Goal: Task Accomplishment & Management: Complete application form

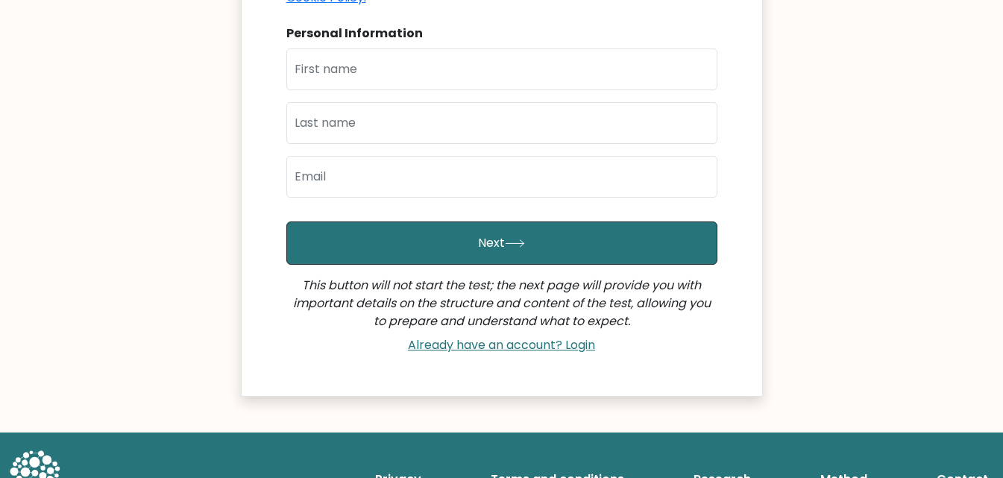
scroll to position [262, 0]
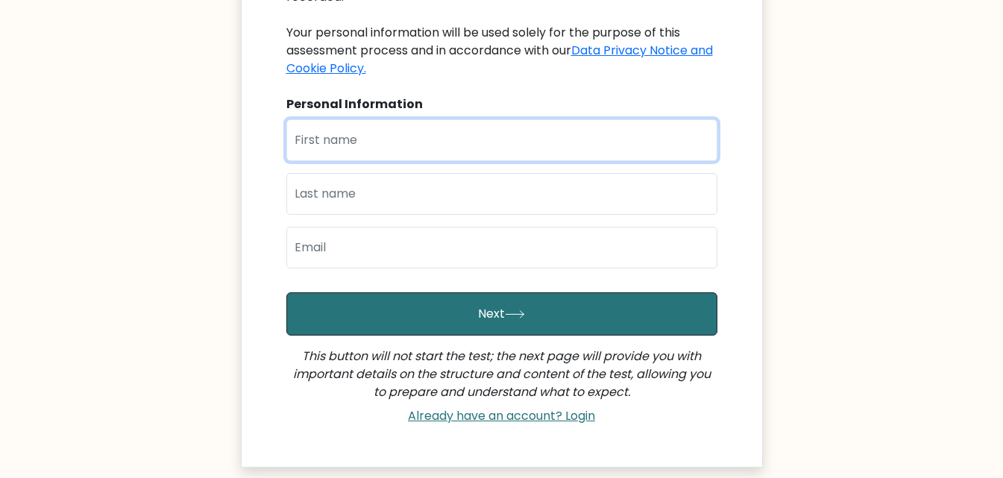
click at [388, 136] on input "text" at bounding box center [501, 140] width 431 height 42
type input "Lucia"
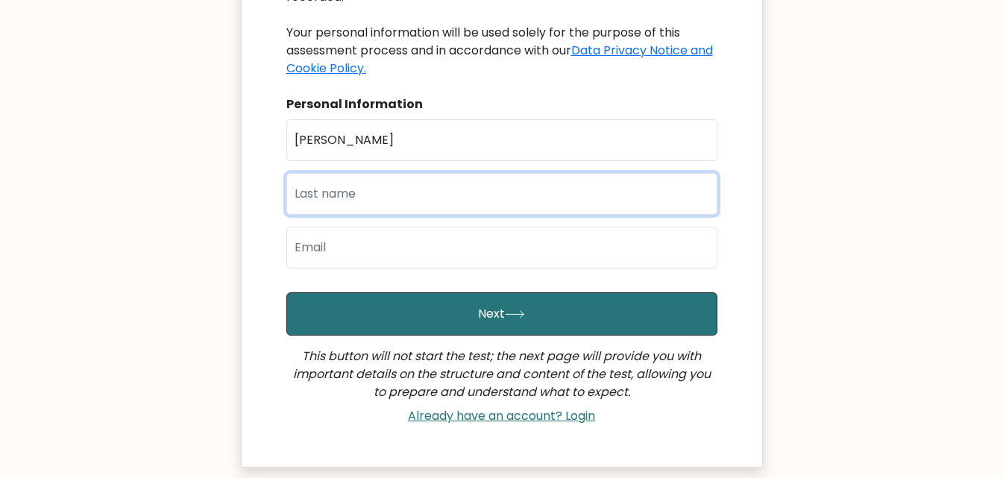
click at [334, 173] on input "text" at bounding box center [501, 194] width 431 height 42
type input "Ngugi"
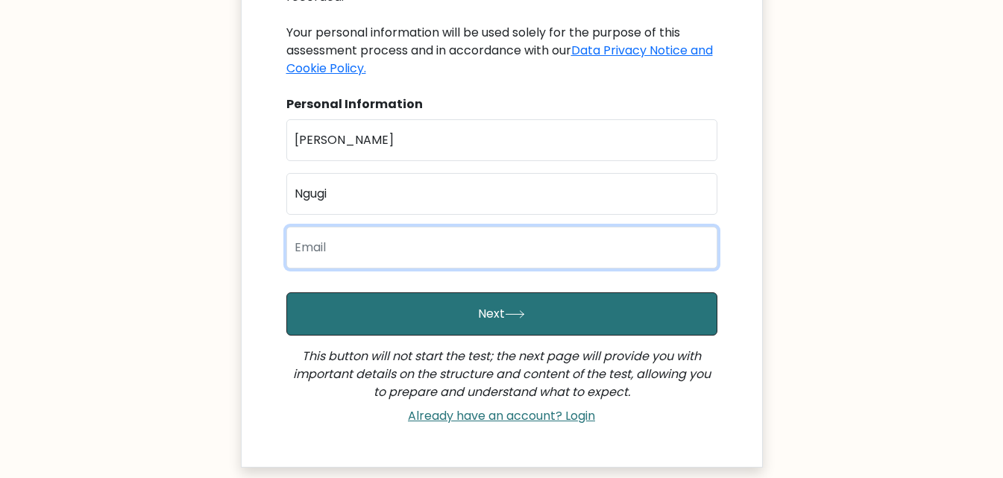
click at [336, 231] on input "email" at bounding box center [501, 248] width 431 height 42
type input "wanjirulue18@gmail.com"
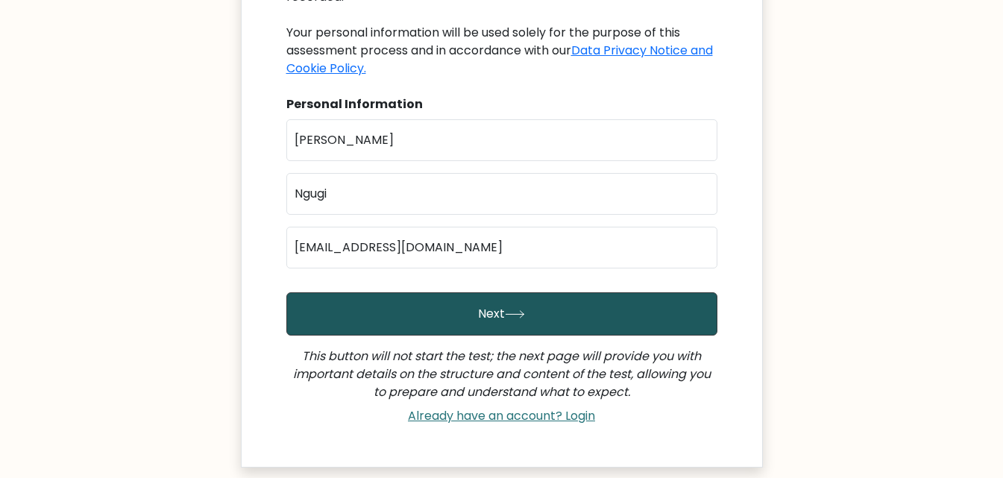
click at [388, 303] on button "Next" at bounding box center [501, 313] width 431 height 43
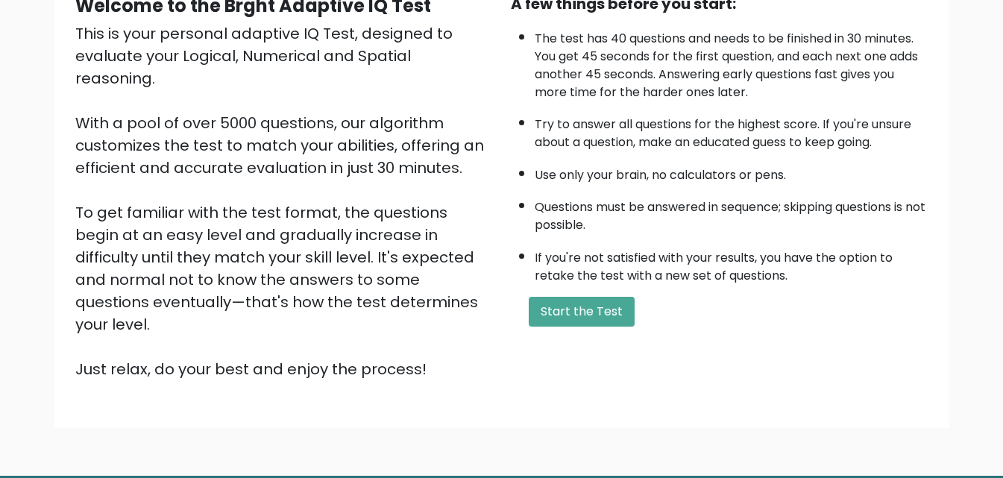
scroll to position [163, 0]
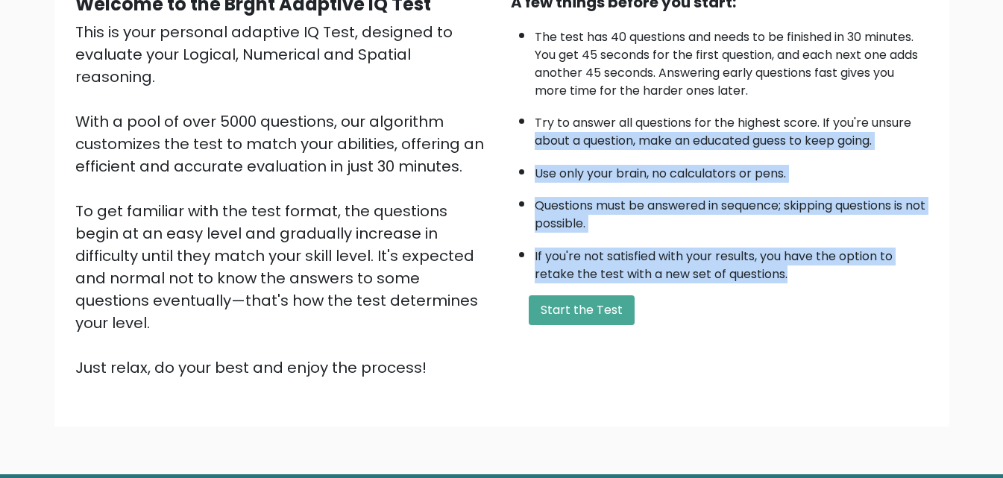
drag, startPoint x: 813, startPoint y: 274, endPoint x: 511, endPoint y: 133, distance: 333.9
click at [511, 133] on ul "The test has 40 questions and needs to be finished in 30 minutes. You get 45 se…" at bounding box center [719, 152] width 417 height 262
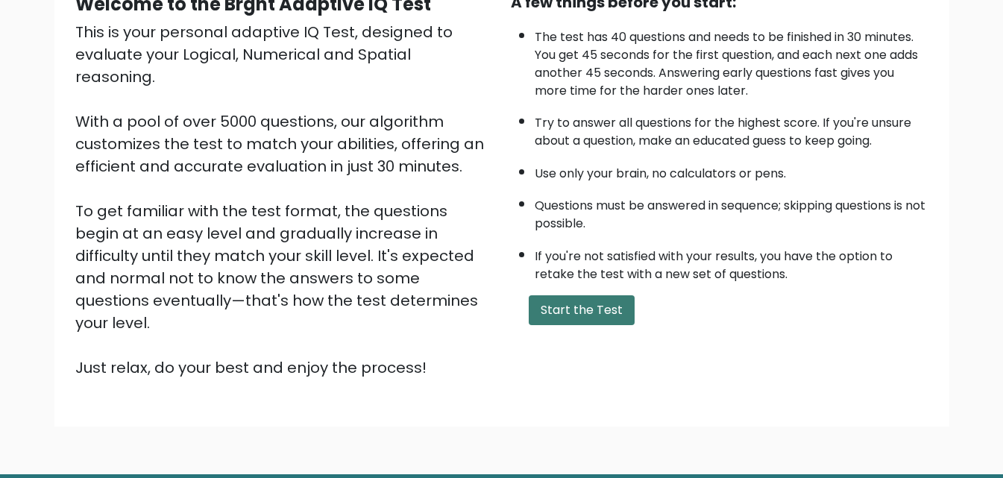
click at [570, 310] on button "Start the Test" at bounding box center [582, 310] width 106 height 30
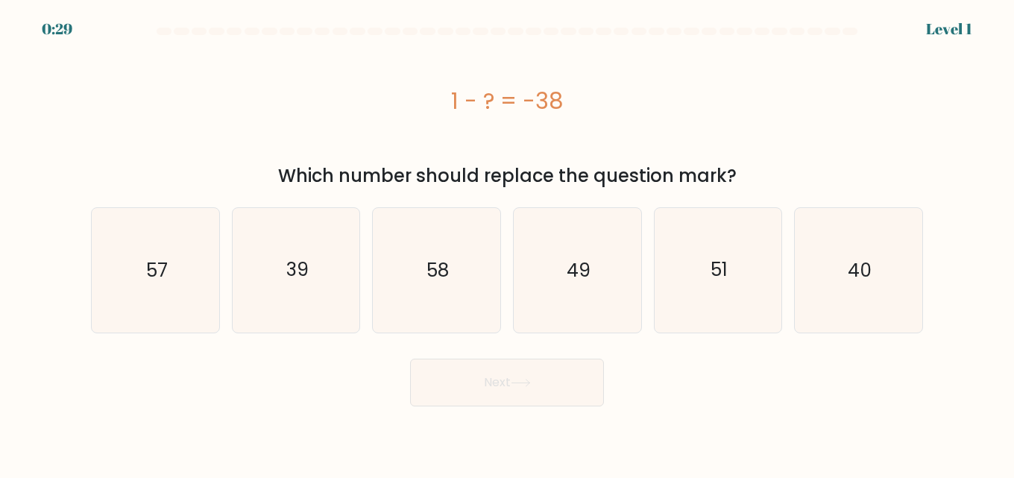
drag, startPoint x: 569, startPoint y: 115, endPoint x: 433, endPoint y: 84, distance: 139.1
click at [433, 84] on div "1 - ? = -38" at bounding box center [507, 101] width 832 height 34
copy div "1 - ? = -38"
click at [277, 109] on div "1 - ? = -38" at bounding box center [507, 101] width 832 height 34
click at [288, 265] on text "39" at bounding box center [297, 270] width 22 height 26
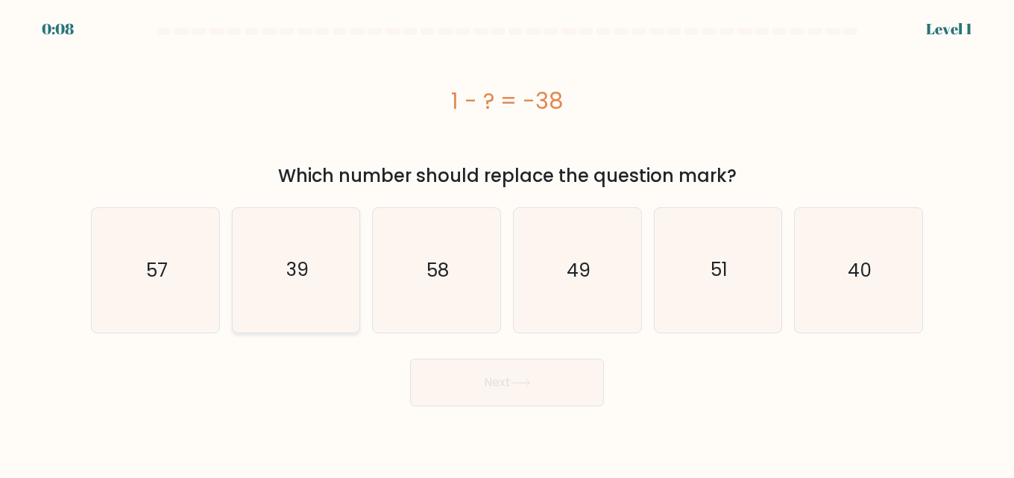
click at [507, 243] on input "b. 39" at bounding box center [507, 241] width 1 height 4
radio input "true"
click at [527, 373] on button "Next" at bounding box center [507, 383] width 194 height 48
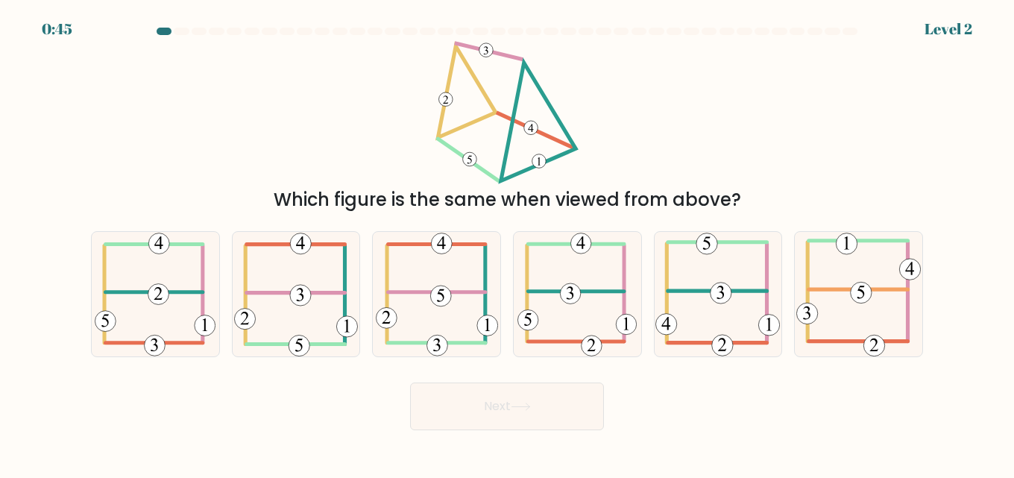
drag, startPoint x: 750, startPoint y: 199, endPoint x: 437, endPoint y: 45, distance: 348.7
click at [437, 45] on div "Which figure is the same when viewed from above?" at bounding box center [507, 127] width 850 height 172
click at [253, 116] on div "Which figure is the same when viewed from above?" at bounding box center [507, 127] width 850 height 172
click at [284, 277] on icon at bounding box center [295, 294] width 123 height 124
click at [507, 243] on input "b." at bounding box center [507, 241] width 1 height 4
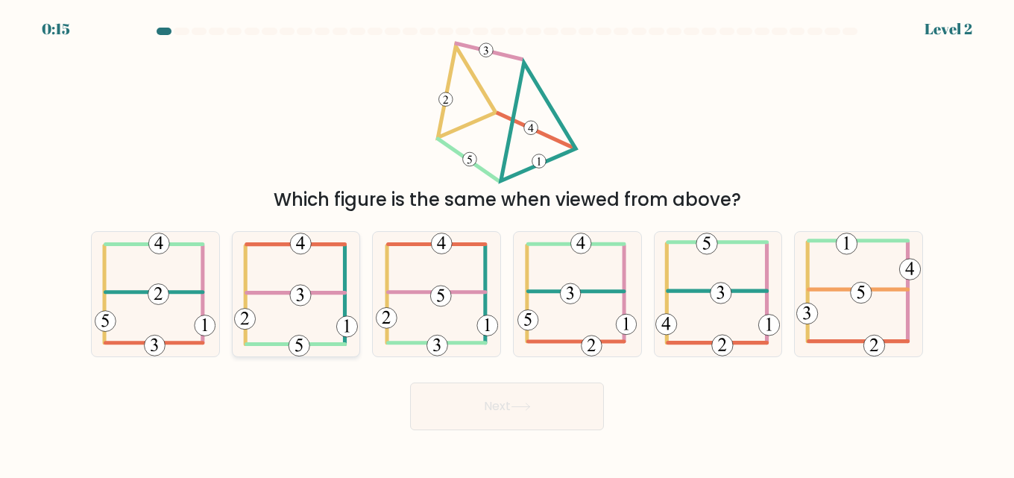
radio input "true"
click at [538, 421] on button "Next" at bounding box center [507, 406] width 194 height 48
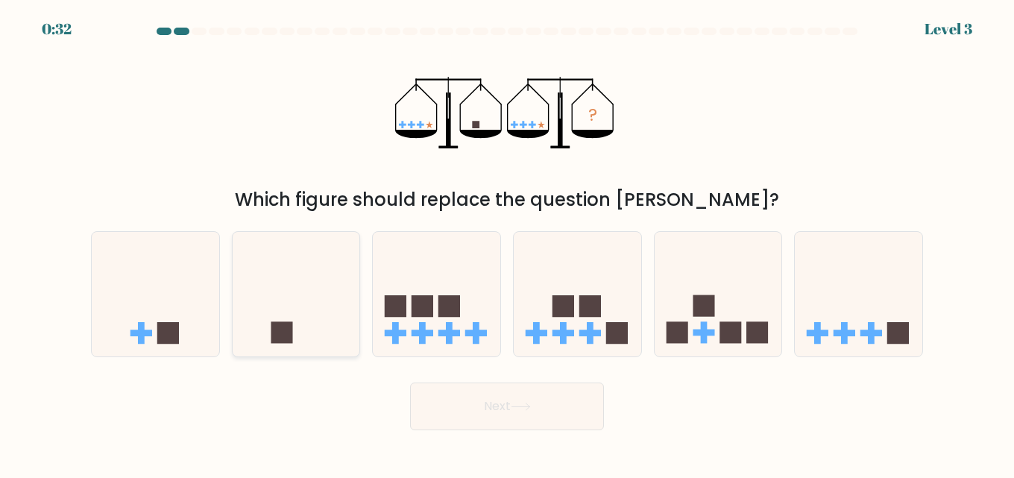
click at [298, 307] on icon at bounding box center [296, 294] width 127 height 105
click at [507, 243] on input "b." at bounding box center [507, 241] width 1 height 4
radio input "true"
click at [529, 400] on button "Next" at bounding box center [507, 406] width 194 height 48
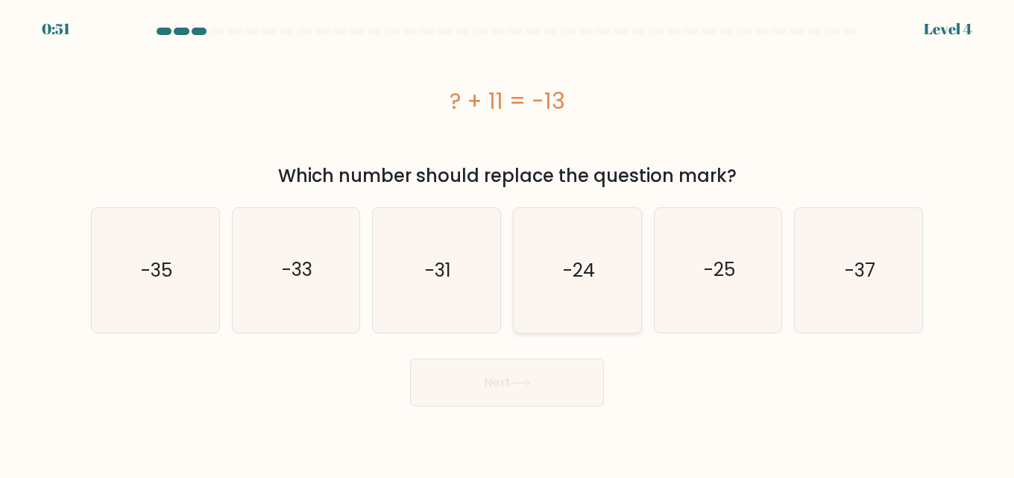
click at [564, 263] on text "-24" at bounding box center [578, 270] width 32 height 26
click at [508, 243] on input "d. -24" at bounding box center [507, 241] width 1 height 4
radio input "true"
drag, startPoint x: 579, startPoint y: 119, endPoint x: 394, endPoint y: 103, distance: 184.9
click at [394, 103] on div "? + 11 = -13" at bounding box center [507, 100] width 832 height 119
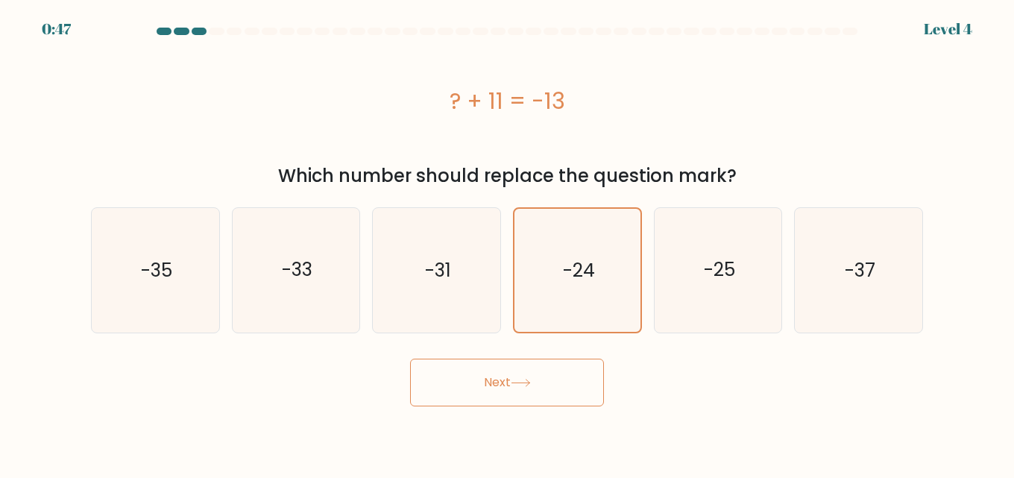
copy div "? + 11 = -13"
click at [538, 377] on button "Next" at bounding box center [507, 383] width 194 height 48
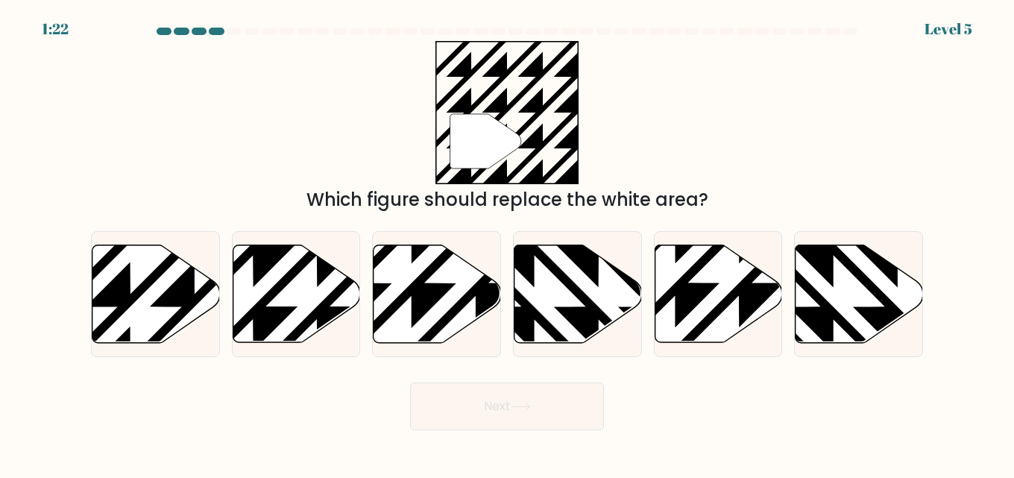
click at [216, 129] on div "" Which figure should replace the white area?" at bounding box center [507, 127] width 850 height 172
click at [157, 304] on icon at bounding box center [194, 242] width 256 height 256
click at [507, 243] on input "a." at bounding box center [507, 241] width 1 height 4
radio input "true"
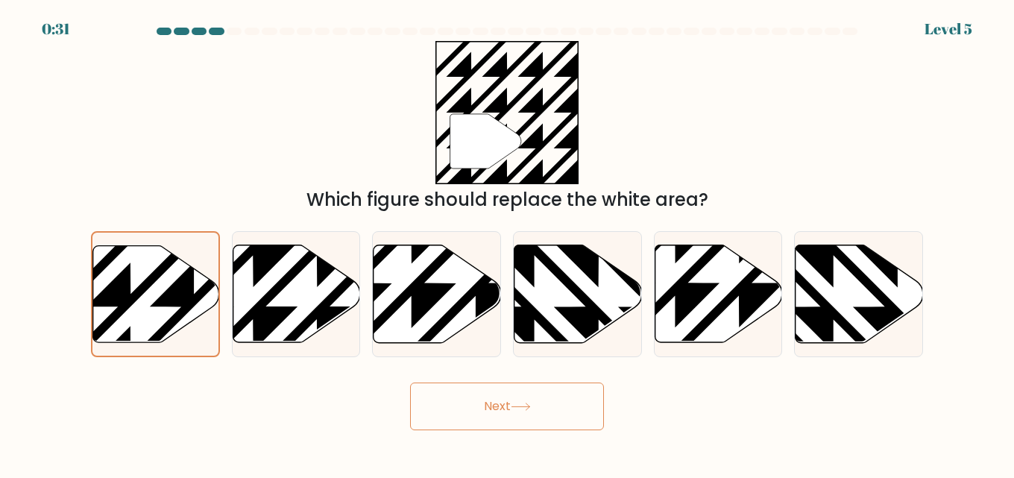
click at [552, 417] on button "Next" at bounding box center [507, 406] width 194 height 48
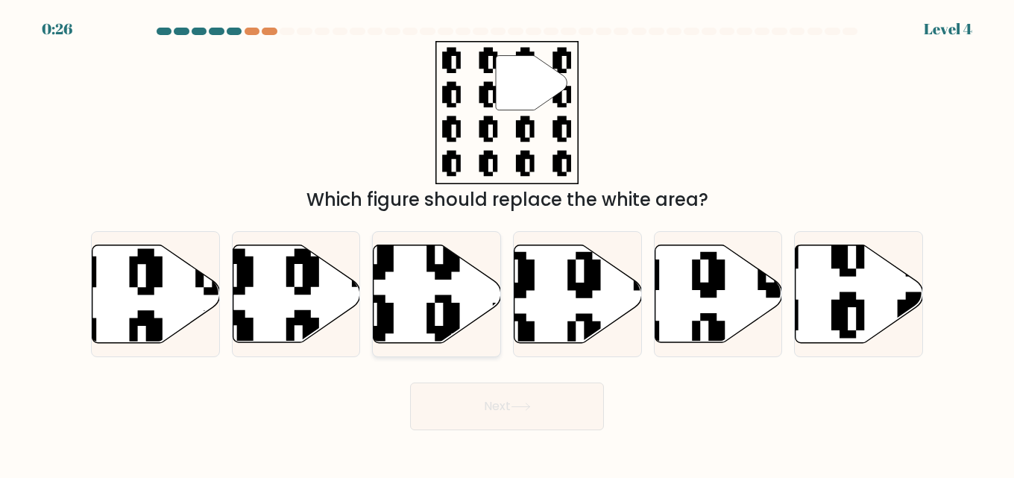
click at [420, 283] on icon at bounding box center [436, 294] width 127 height 98
click at [507, 243] on input "c." at bounding box center [507, 241] width 1 height 4
radio input "true"
click at [113, 302] on icon at bounding box center [155, 294] width 127 height 98
click at [507, 243] on input "a." at bounding box center [507, 241] width 1 height 4
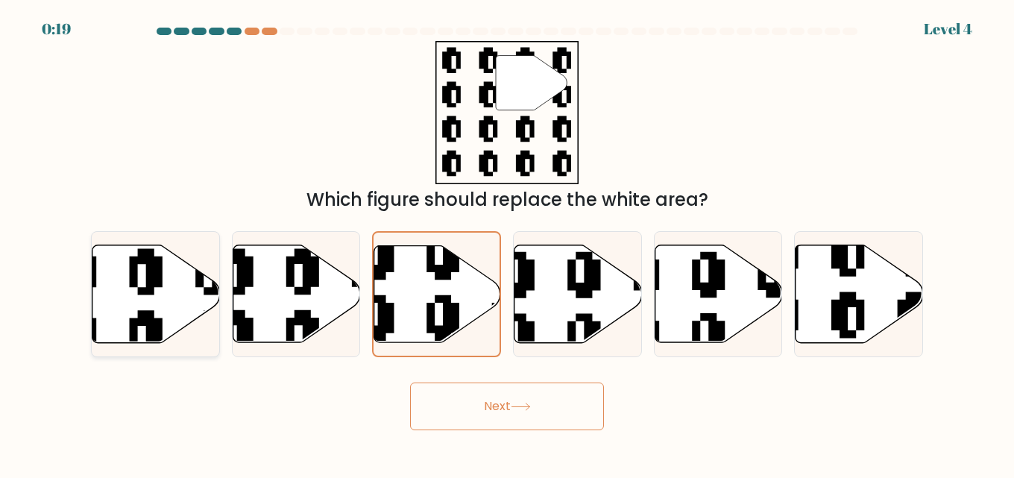
radio input "true"
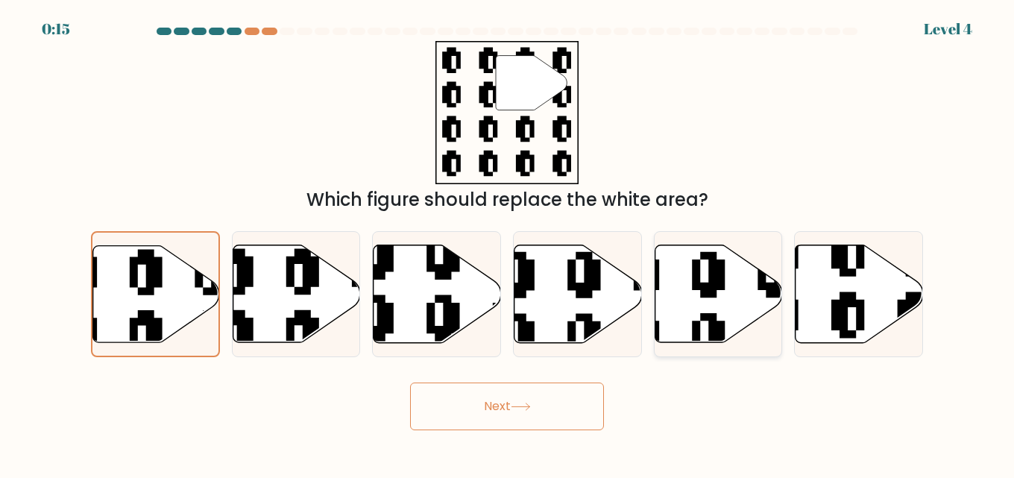
click at [711, 291] on icon at bounding box center [675, 244] width 231 height 231
click at [508, 243] on input "e." at bounding box center [507, 241] width 1 height 4
radio input "true"
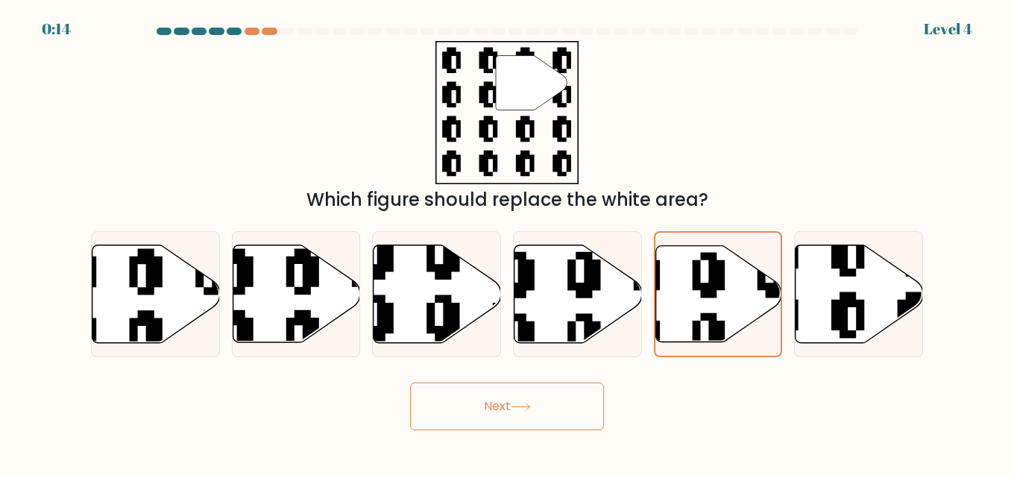
click at [518, 406] on icon at bounding box center [521, 407] width 20 height 8
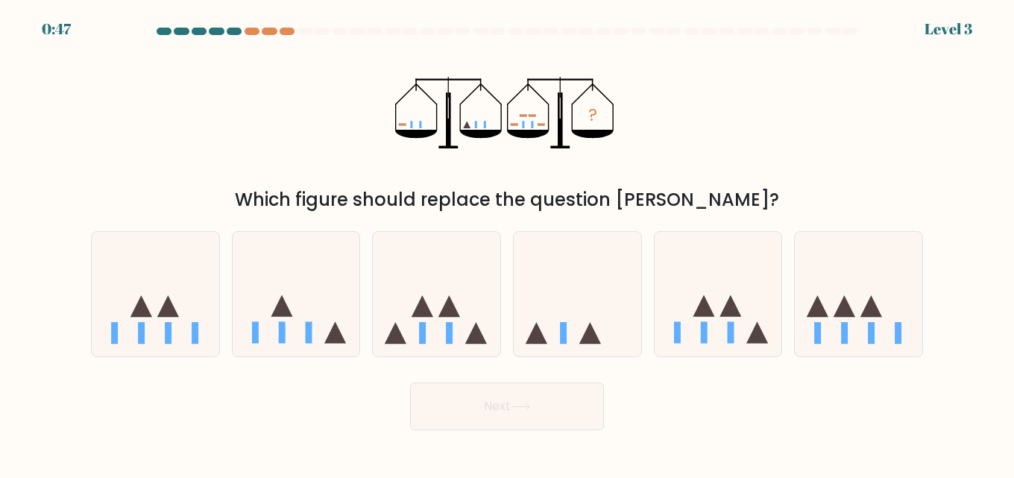
click at [341, 198] on div "Which figure should replace the question [PERSON_NAME]?" at bounding box center [507, 199] width 814 height 27
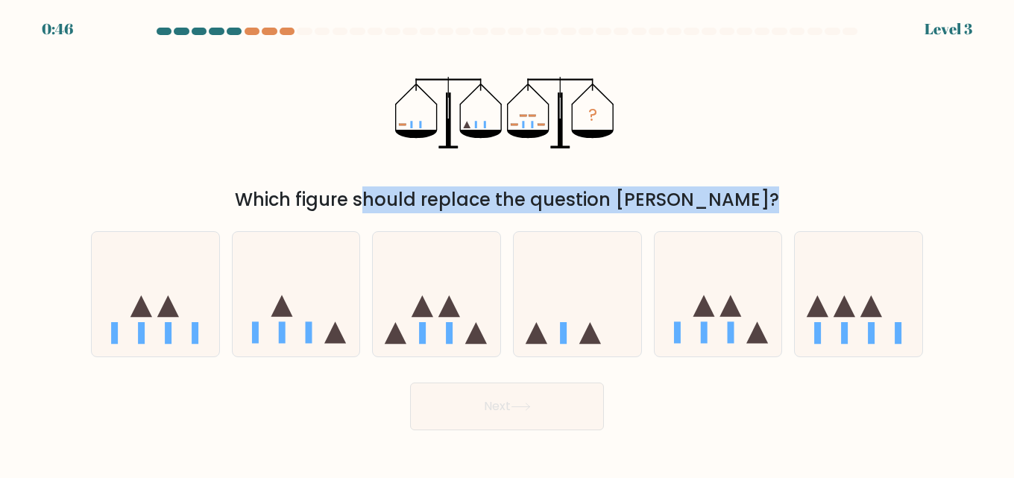
click at [341, 198] on div "Which figure should replace the question [PERSON_NAME]?" at bounding box center [507, 199] width 814 height 27
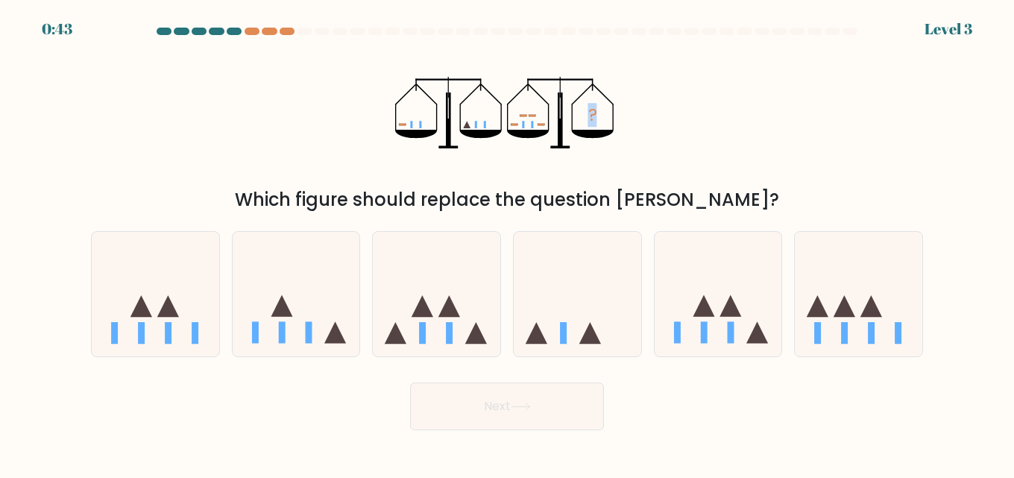
drag, startPoint x: 397, startPoint y: 86, endPoint x: 659, endPoint y: 98, distance: 261.9
click at [659, 98] on div "? Which figure should replace the question mark?" at bounding box center [507, 127] width 850 height 172
click at [553, 286] on icon at bounding box center [577, 294] width 127 height 105
click at [508, 243] on input "d." at bounding box center [507, 241] width 1 height 4
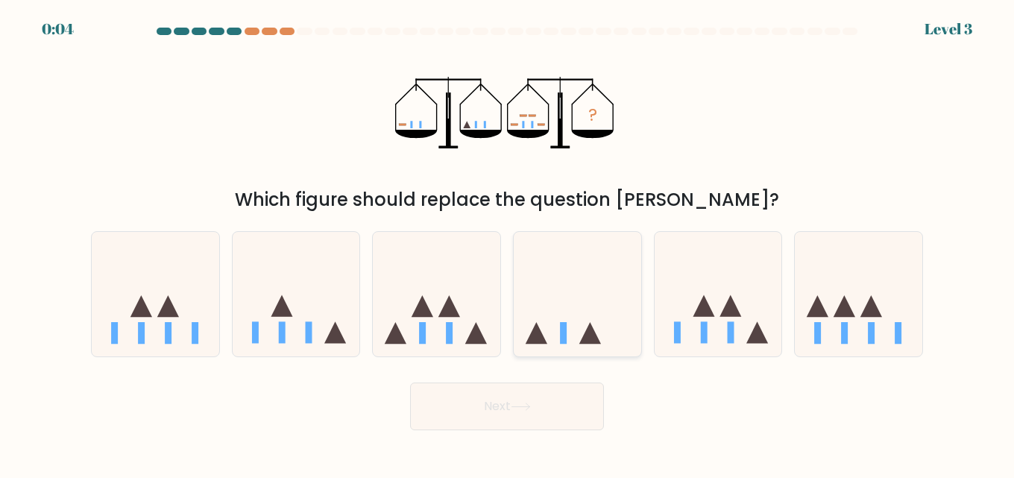
radio input "true"
click at [508, 414] on button "Next" at bounding box center [507, 406] width 194 height 48
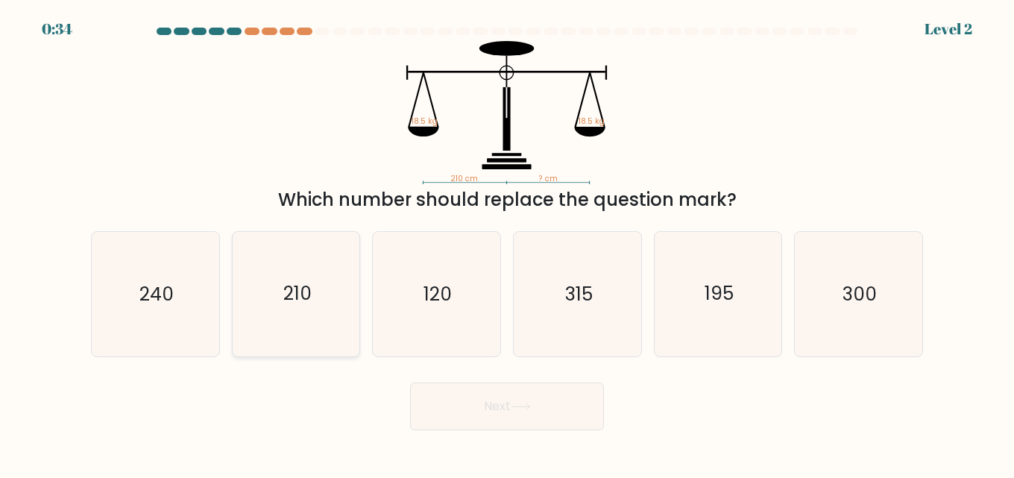
click at [294, 310] on icon "210" at bounding box center [296, 294] width 124 height 124
click at [507, 243] on input "b. 210" at bounding box center [507, 241] width 1 height 4
radio input "true"
click at [511, 400] on button "Next" at bounding box center [507, 406] width 194 height 48
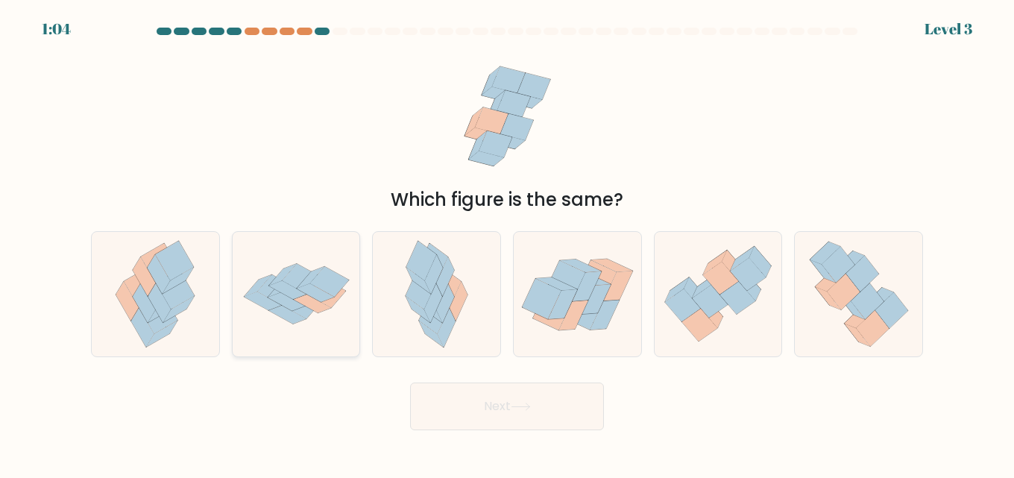
click at [300, 305] on icon at bounding box center [286, 302] width 37 height 19
click at [507, 243] on input "b." at bounding box center [507, 241] width 1 height 4
radio input "true"
click at [576, 406] on button "Next" at bounding box center [507, 406] width 194 height 48
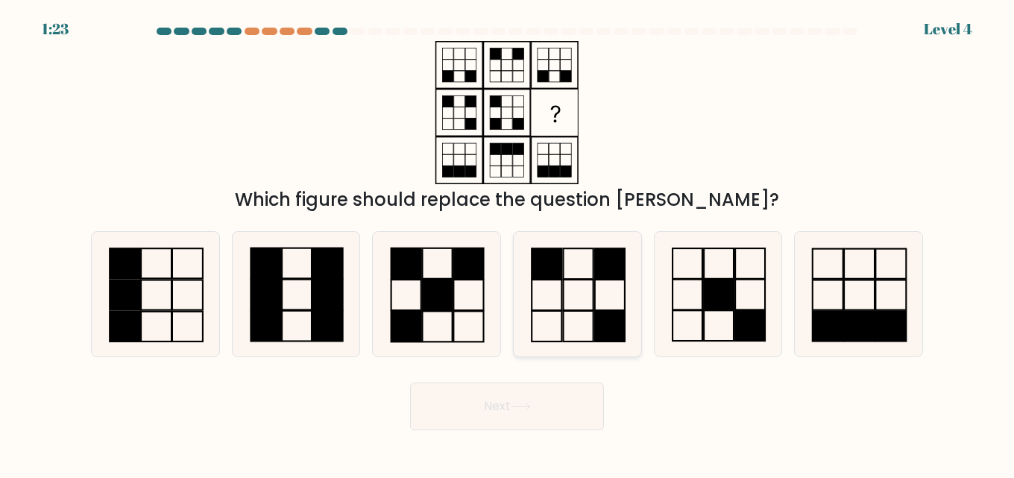
click at [581, 297] on icon at bounding box center [577, 294] width 124 height 124
click at [508, 243] on input "d." at bounding box center [507, 241] width 1 height 4
radio input "true"
click at [528, 410] on icon at bounding box center [521, 407] width 20 height 8
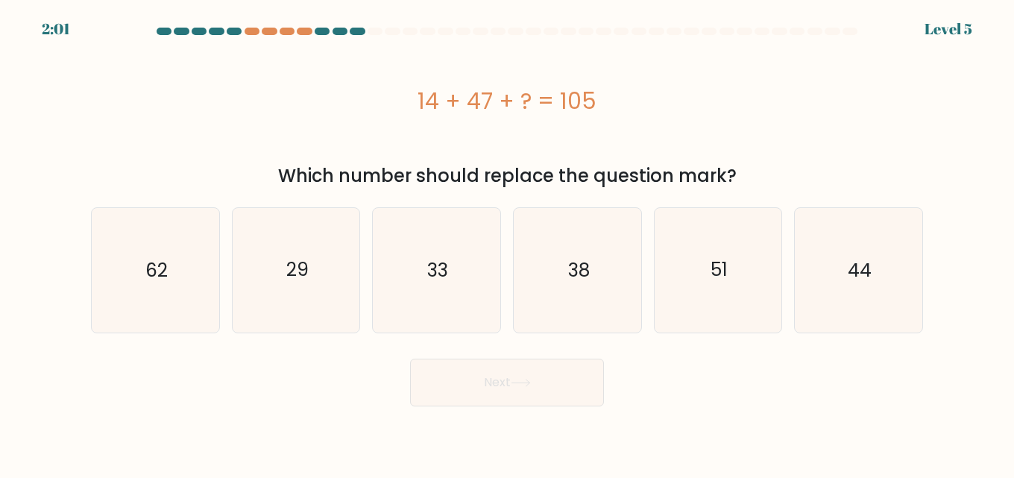
drag, startPoint x: 409, startPoint y: 97, endPoint x: 628, endPoint y: 80, distance: 219.1
click at [628, 80] on div "14 + 47 + ? = 105" at bounding box center [507, 100] width 832 height 119
copy div "14 + 47 + ? = 105"
click at [817, 239] on icon "44" at bounding box center [858, 270] width 124 height 124
click at [508, 239] on input "f. 44" at bounding box center [507, 241] width 1 height 4
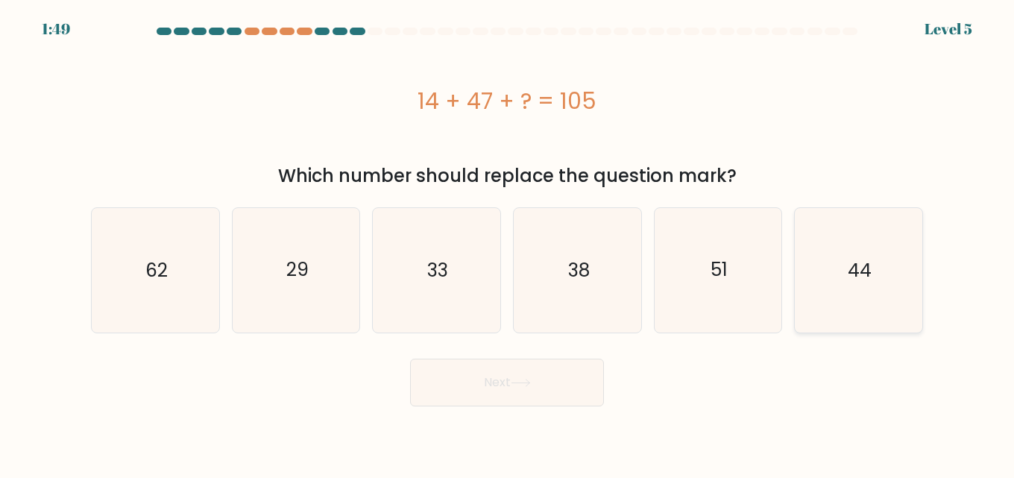
radio input "true"
click at [523, 379] on icon at bounding box center [521, 383] width 20 height 8
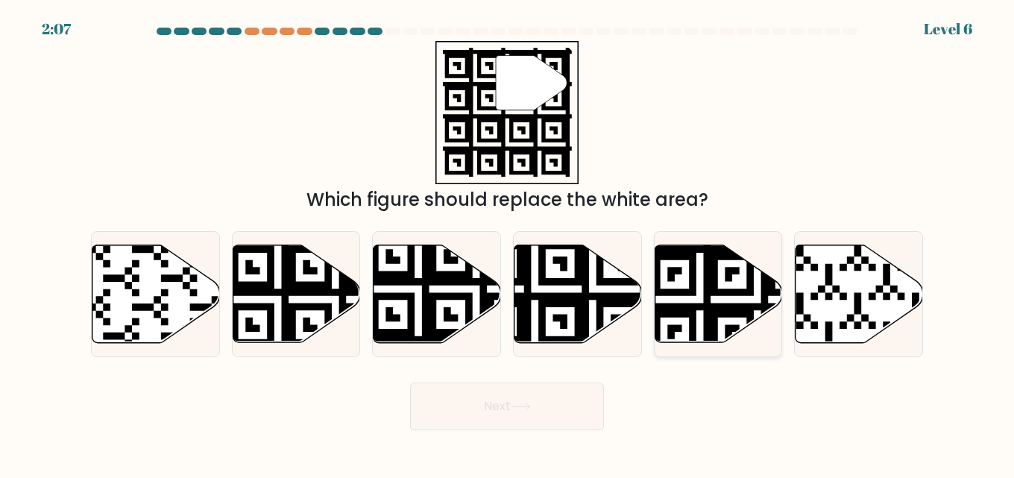
click at [758, 339] on icon at bounding box center [718, 294] width 127 height 99
click at [508, 243] on input "e." at bounding box center [507, 241] width 1 height 4
radio input "true"
click at [552, 395] on button "Next" at bounding box center [507, 406] width 194 height 48
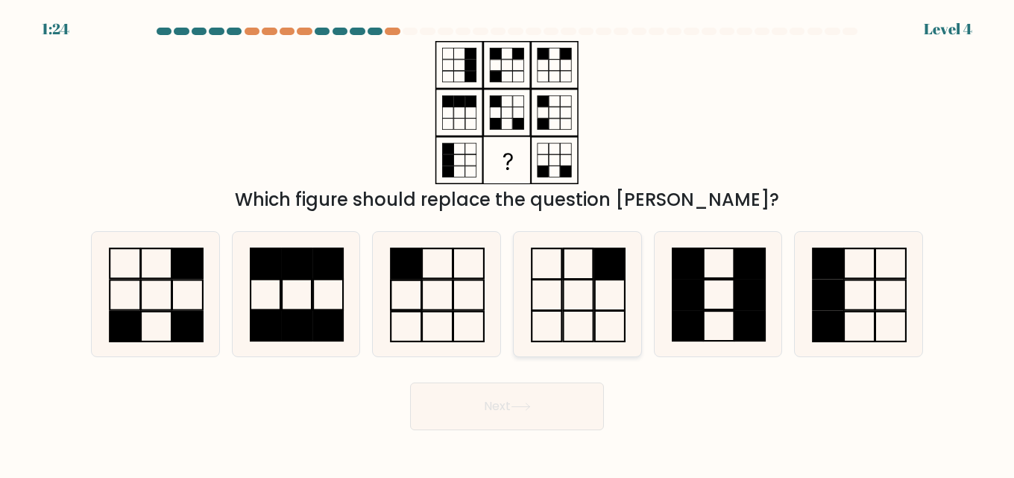
click at [555, 278] on icon at bounding box center [577, 294] width 124 height 124
click at [508, 243] on input "d." at bounding box center [507, 241] width 1 height 4
radio input "true"
click at [677, 312] on rect at bounding box center [687, 327] width 31 height 30
click at [508, 243] on input "e." at bounding box center [507, 241] width 1 height 4
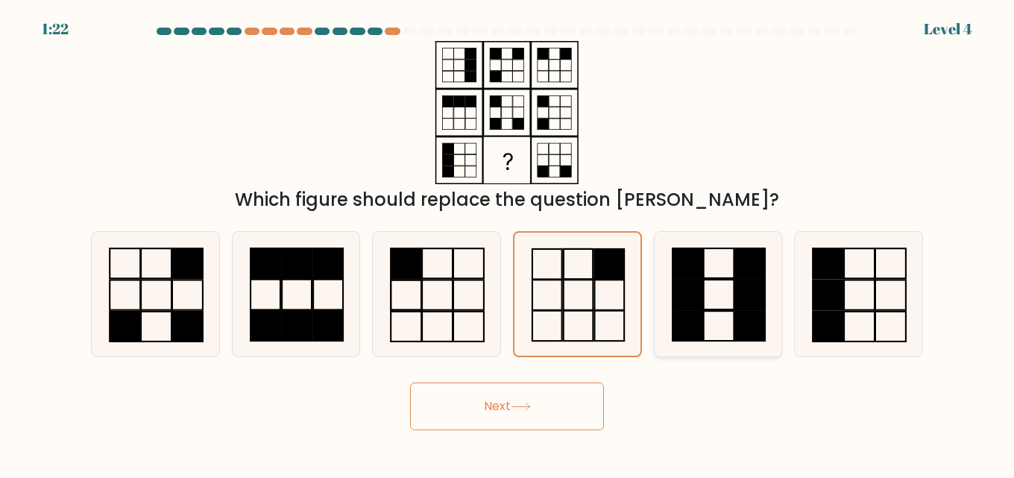
radio input "true"
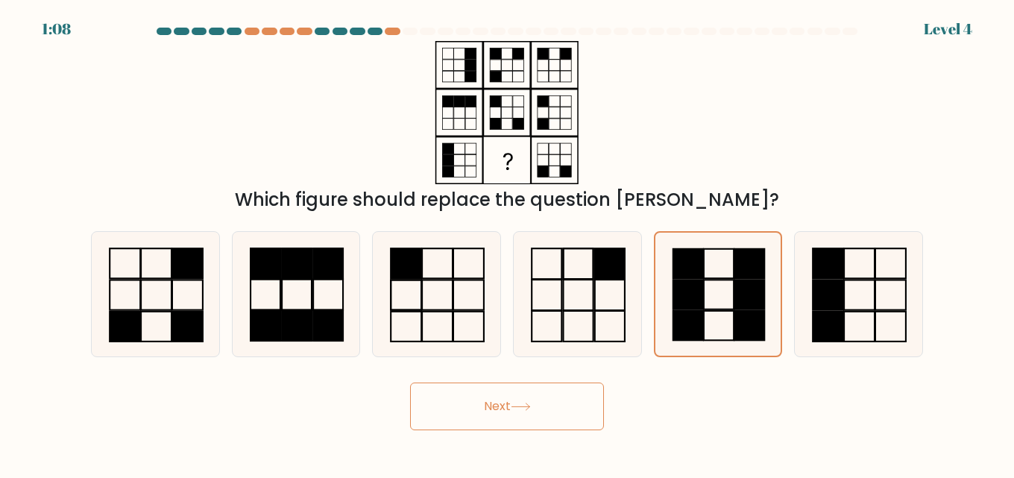
drag, startPoint x: 451, startPoint y: 431, endPoint x: 466, endPoint y: 429, distance: 15.0
click at [466, 429] on body "1:08 Level 4" at bounding box center [507, 239] width 1014 height 478
click at [497, 399] on button "Next" at bounding box center [507, 406] width 194 height 48
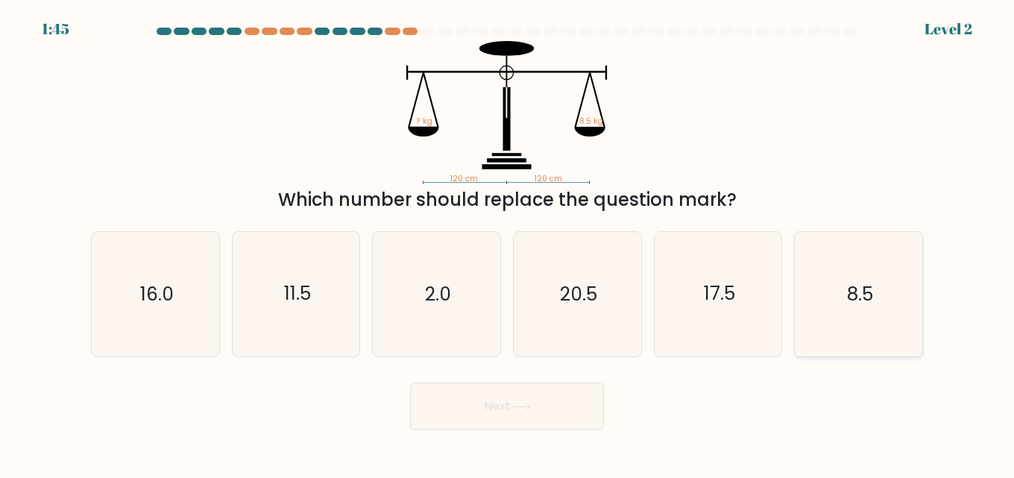
click at [852, 303] on text "8.5" at bounding box center [860, 294] width 26 height 26
click at [508, 243] on input "f. 8.5" at bounding box center [507, 241] width 1 height 4
radio input "true"
click at [447, 409] on button "Next" at bounding box center [507, 406] width 194 height 48
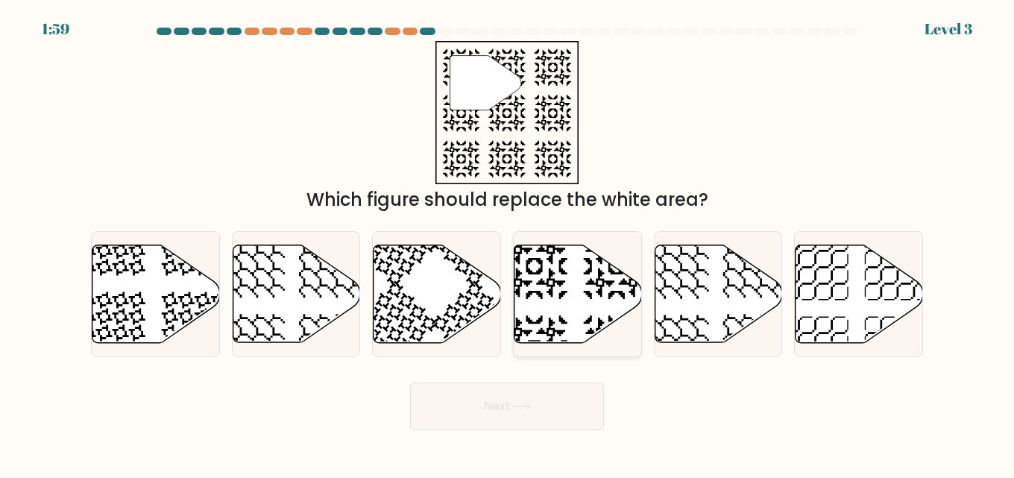
click at [561, 286] on icon at bounding box center [534, 266] width 66 height 66
click at [508, 243] on input "d." at bounding box center [507, 241] width 1 height 4
radio input "true"
click at [514, 396] on button "Next" at bounding box center [507, 406] width 194 height 48
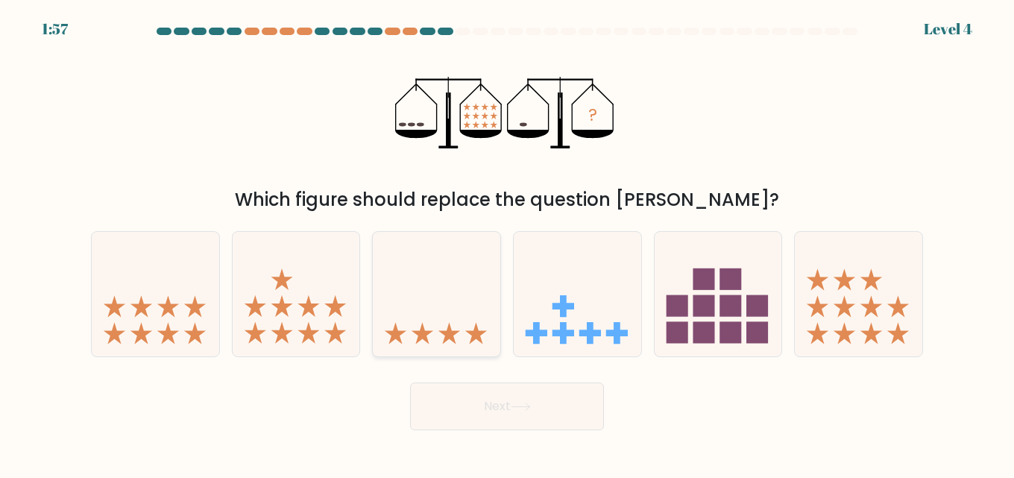
click at [434, 335] on icon at bounding box center [436, 294] width 127 height 105
click at [507, 243] on input "c." at bounding box center [507, 241] width 1 height 4
radio input "true"
click at [485, 407] on button "Next" at bounding box center [507, 406] width 194 height 48
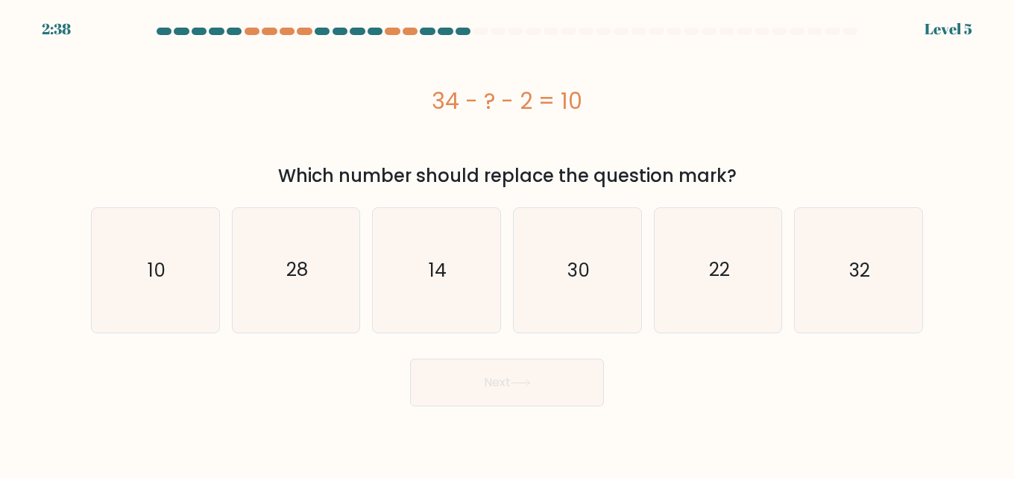
drag, startPoint x: 601, startPoint y: 100, endPoint x: 423, endPoint y: 104, distance: 178.2
click at [423, 104] on div "34 - ? - 2 = 10" at bounding box center [507, 101] width 832 height 34
copy div "34 - ? - 2 = 10"
click at [736, 281] on icon "22" at bounding box center [718, 270] width 124 height 124
click at [508, 243] on input "e. 22" at bounding box center [507, 241] width 1 height 4
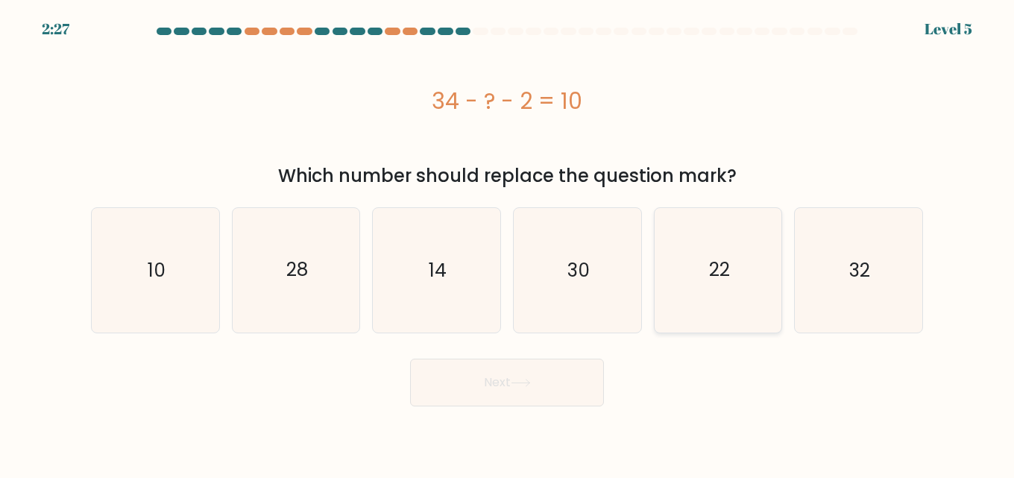
radio input "true"
click at [519, 382] on icon at bounding box center [521, 383] width 20 height 8
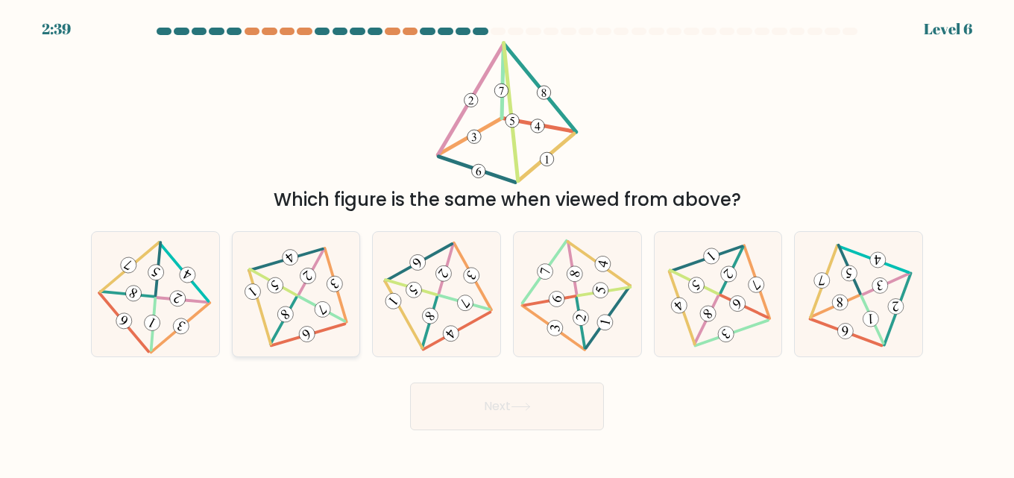
click at [320, 332] on 296 at bounding box center [308, 335] width 74 height 22
click at [507, 243] on input "b." at bounding box center [507, 241] width 1 height 4
radio input "true"
click at [454, 318] on icon at bounding box center [436, 294] width 102 height 99
click at [507, 243] on input "c." at bounding box center [507, 241] width 1 height 4
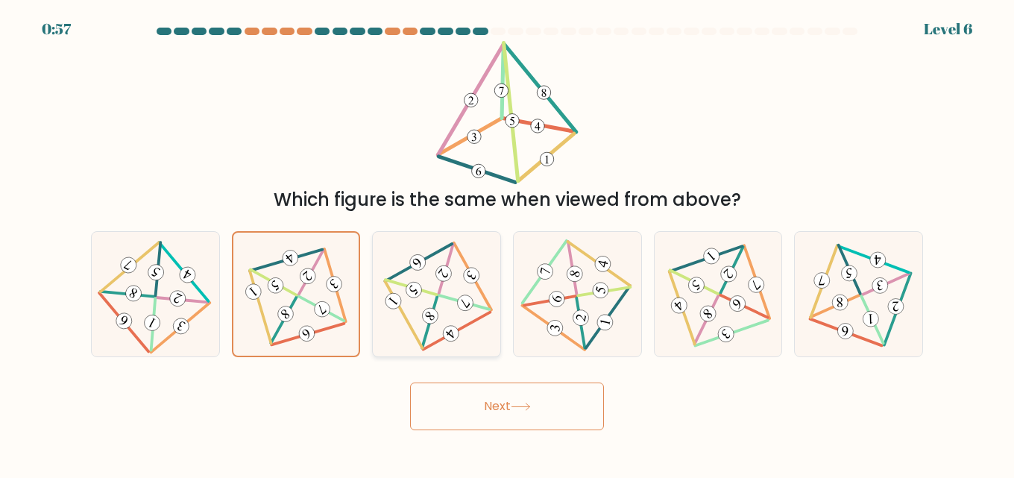
radio input "true"
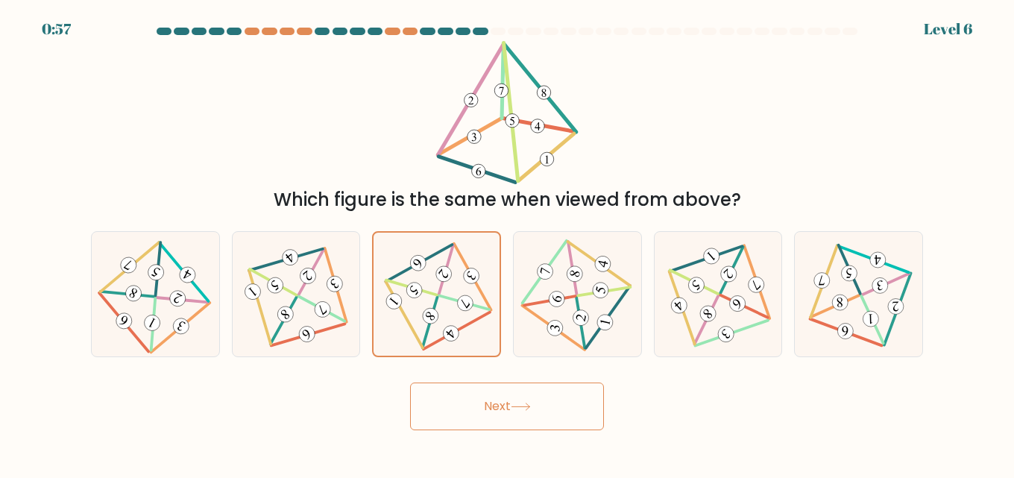
click at [506, 414] on button "Next" at bounding box center [507, 406] width 194 height 48
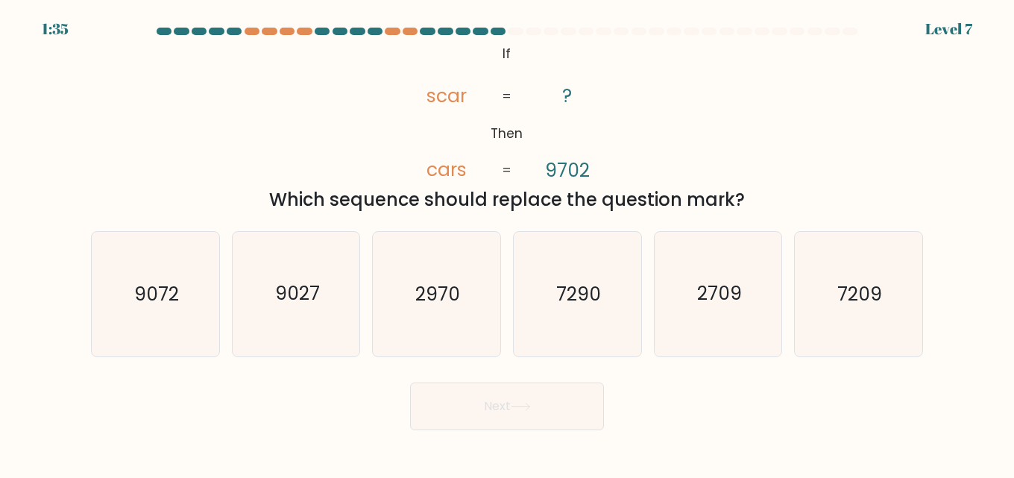
drag, startPoint x: 795, startPoint y: 200, endPoint x: 479, endPoint y: 45, distance: 351.7
click at [479, 45] on div "@import url('https://fonts.googleapis.com/css?family=Abril+Fatface:400,100,100i…" at bounding box center [507, 127] width 850 height 172
copy div "If Then scar cars ? 9702 = = Which sequence should replace the question mark?"
click at [692, 294] on icon "2709" at bounding box center [718, 294] width 124 height 124
click at [508, 243] on input "e. 2709" at bounding box center [507, 241] width 1 height 4
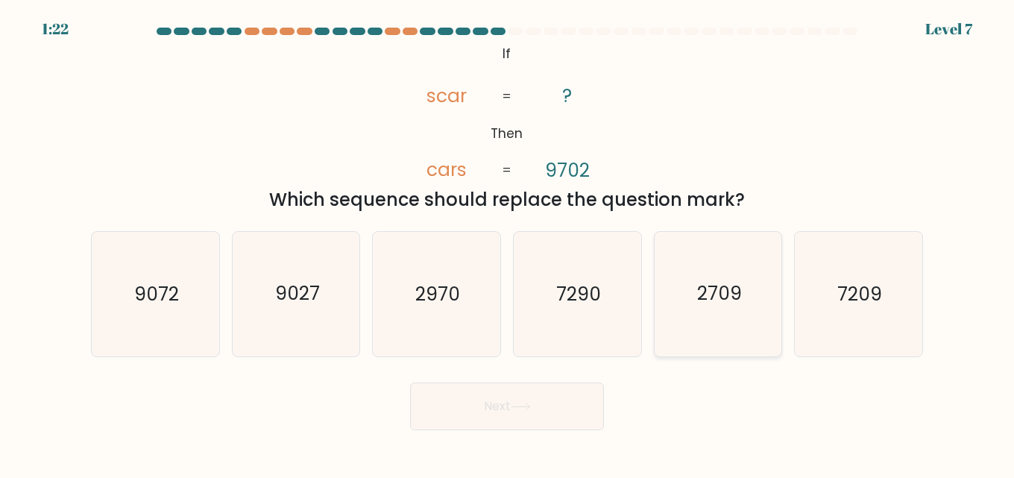
radio input "true"
click at [522, 412] on button "Next" at bounding box center [507, 406] width 194 height 48
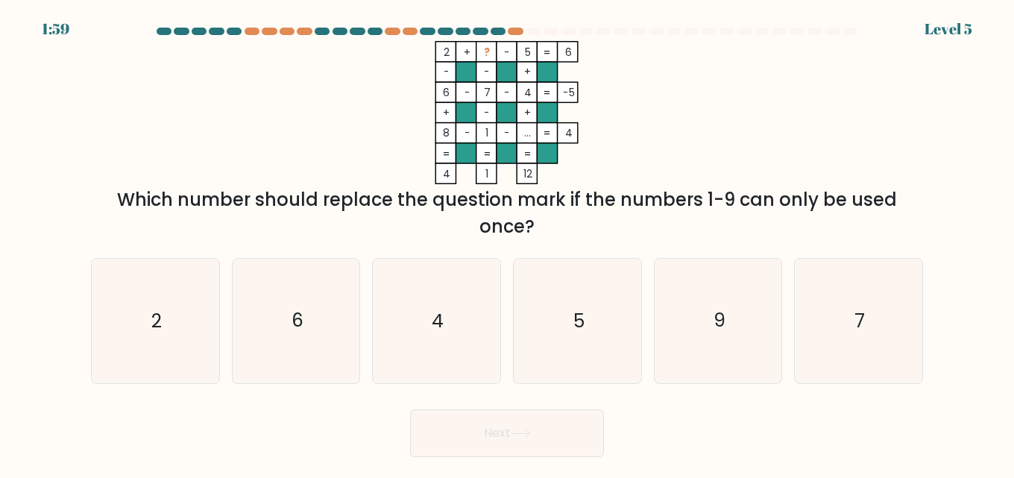
drag, startPoint x: 552, startPoint y: 180, endPoint x: 372, endPoint y: 63, distance: 214.8
click at [399, 61] on icon "2 + ? - 5 6 - - + 6 - 7 - 4 -5 + - + 8 - 1 - ... = 4 = = = = 4 1 12 =" at bounding box center [506, 112] width 447 height 143
click at [372, 63] on icon "2 + ? - 5 6 - - + 6 - 7 - 4 -5 + - + 8 - 1 - ... = 4 = = = = 4 1 12 =" at bounding box center [506, 112] width 447 height 143
click at [702, 336] on icon "9" at bounding box center [718, 321] width 124 height 124
click at [508, 243] on input "e. 9" at bounding box center [507, 241] width 1 height 4
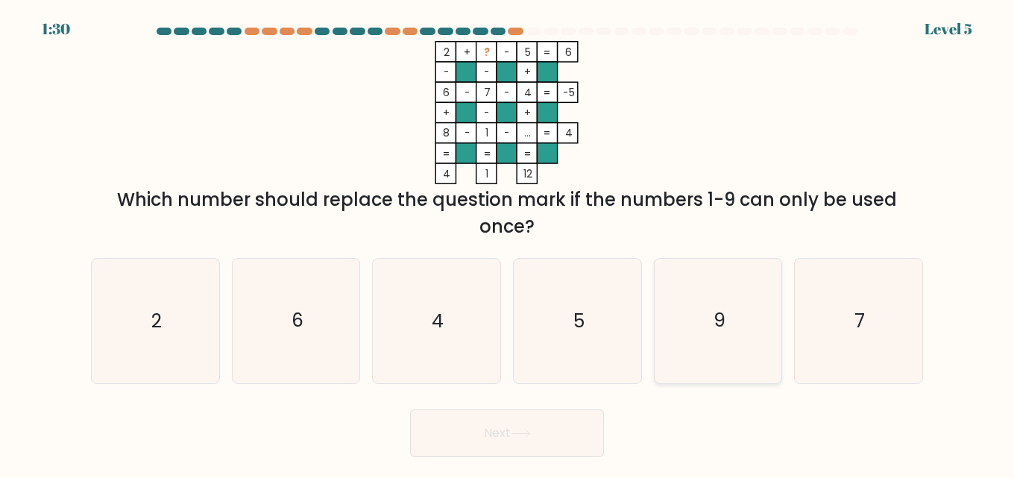
radio input "true"
click at [503, 435] on button "Next" at bounding box center [507, 433] width 194 height 48
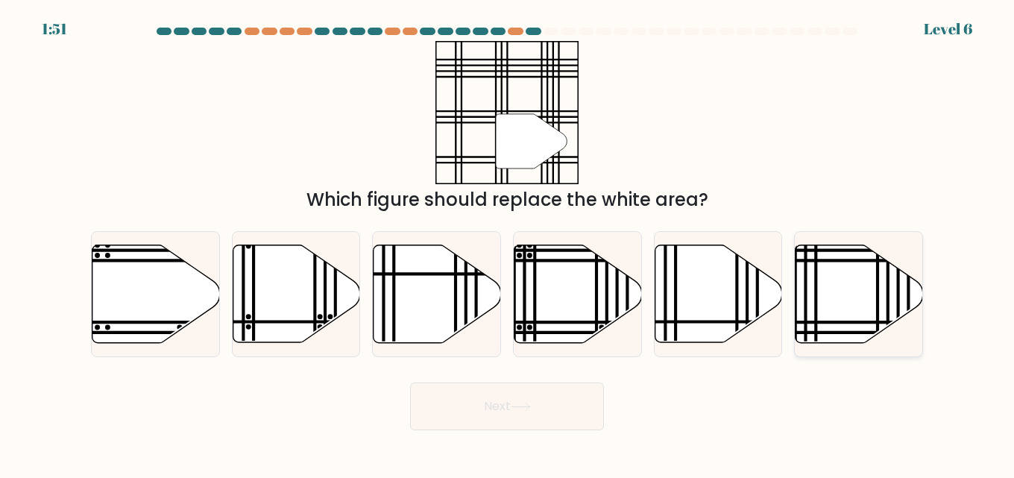
click at [863, 296] on icon at bounding box center [858, 294] width 127 height 98
click at [508, 243] on input "f." at bounding box center [507, 241] width 1 height 4
radio input "true"
click at [495, 409] on button "Next" at bounding box center [507, 406] width 194 height 48
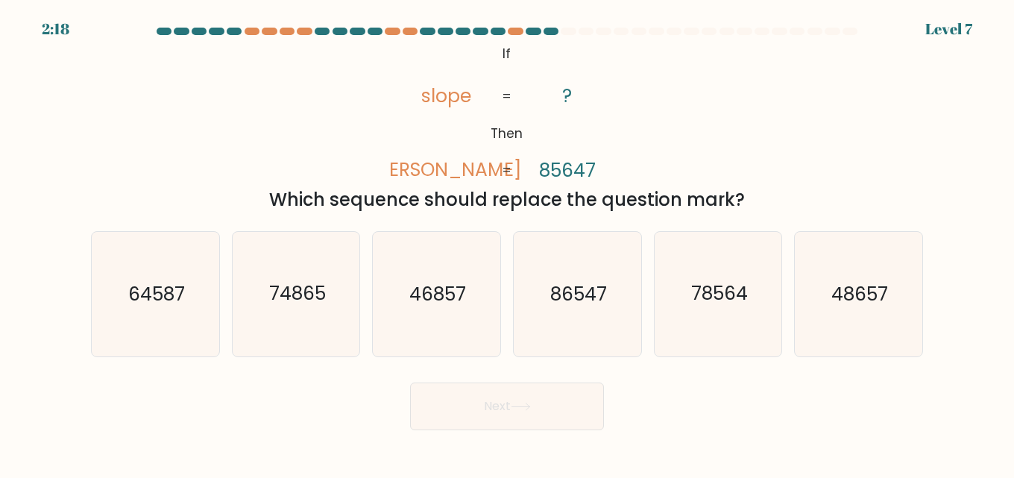
drag, startPoint x: 749, startPoint y: 207, endPoint x: 475, endPoint y: 37, distance: 322.7
click at [475, 37] on form "If ?" at bounding box center [507, 229] width 1014 height 403
copy form "@import url('https://fonts.googleapis.com/css?family=Abril+Fatface:400,100,100i…"
click at [163, 129] on div "@import url('https://fonts.googleapis.com/css?family=Abril+Fatface:400,100,100i…" at bounding box center [507, 127] width 850 height 172
click at [356, 150] on div "@import url('https://fonts.googleapis.com/css?family=Abril+Fatface:400,100,100i…" at bounding box center [507, 127] width 850 height 172
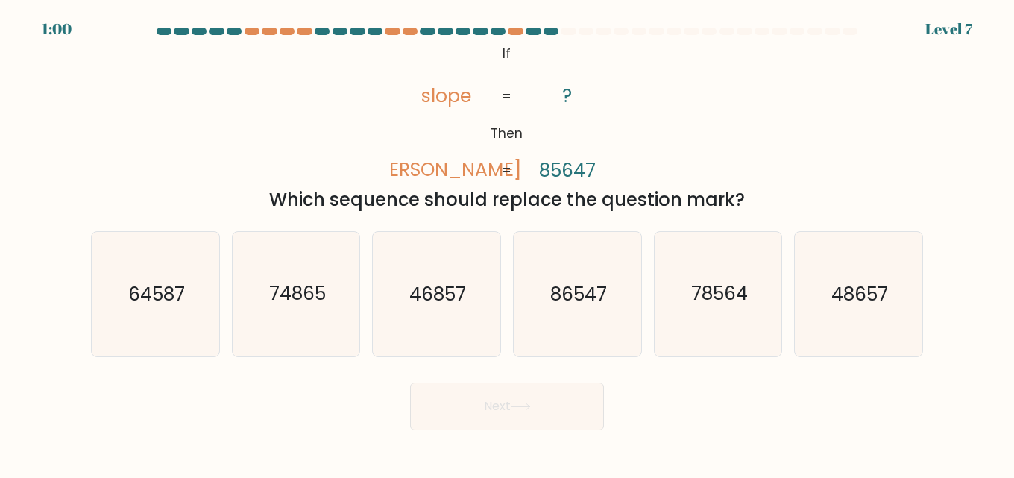
click at [322, 78] on div "@import url('https://fonts.googleapis.com/css?family=Abril+Fatface:400,100,100i…" at bounding box center [507, 127] width 850 height 172
click at [683, 279] on icon "78564" at bounding box center [718, 294] width 124 height 124
click at [508, 243] on input "e. 78564" at bounding box center [507, 241] width 1 height 4
radio input "true"
click at [529, 403] on icon at bounding box center [521, 407] width 20 height 8
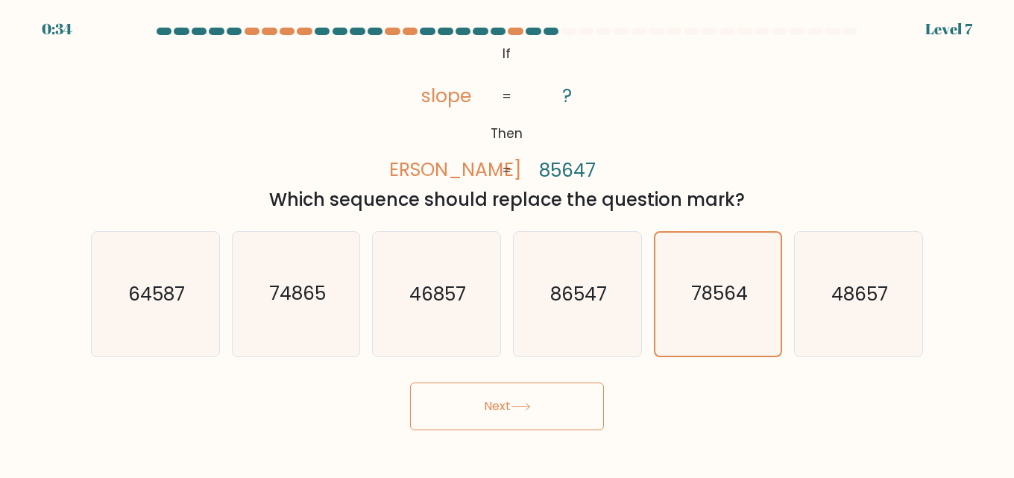
click at [530, 411] on icon at bounding box center [521, 407] width 20 height 8
click at [661, 88] on div "@import url('https://fonts.googleapis.com/css?family=Abril+Fatface:400,100,100i…" at bounding box center [507, 127] width 850 height 172
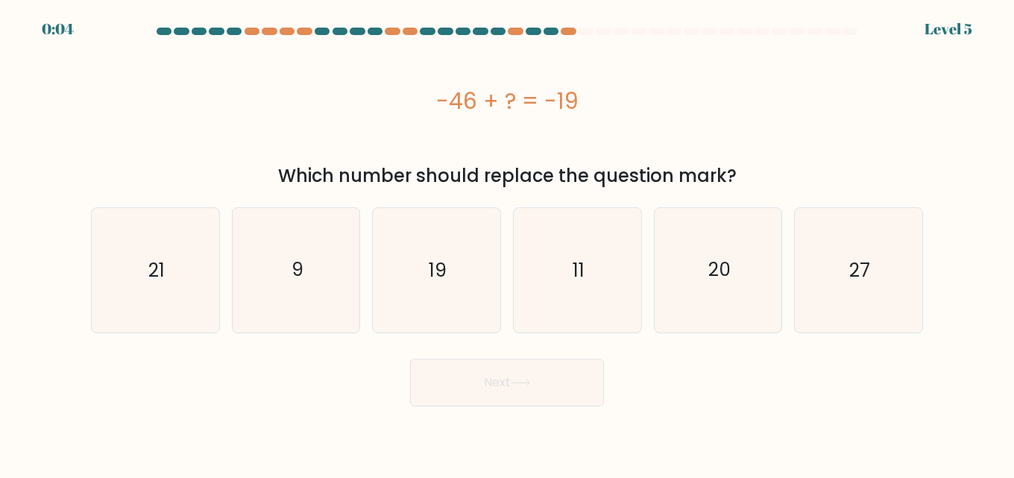
drag, startPoint x: 611, startPoint y: 91, endPoint x: 420, endPoint y: 108, distance: 191.6
click at [420, 108] on div "-46 + ? = -19" at bounding box center [507, 101] width 832 height 34
copy div "-46 + ? = -19"
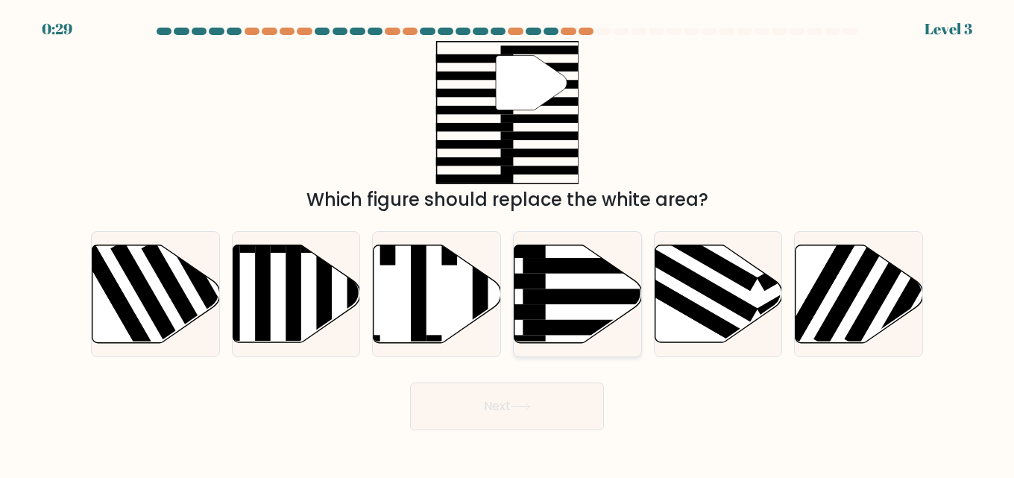
click at [539, 278] on rect at bounding box center [476, 282] width 139 height 16
click at [508, 243] on input "d." at bounding box center [507, 241] width 1 height 4
radio input "true"
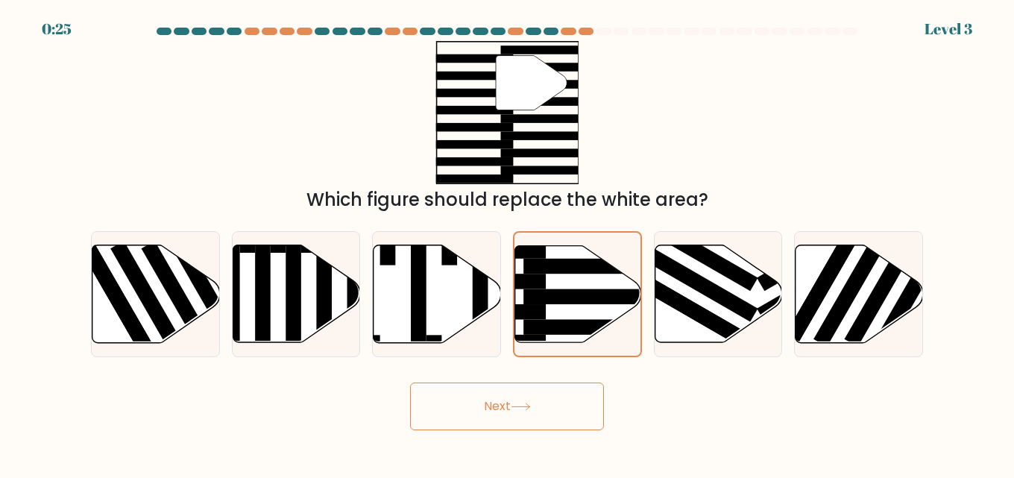
click at [540, 401] on button "Next" at bounding box center [507, 406] width 194 height 48
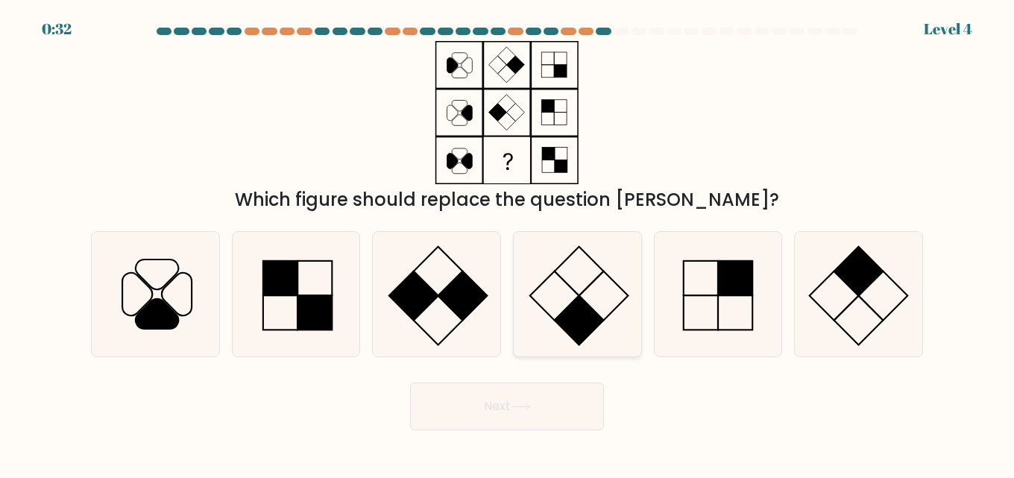
click at [603, 283] on icon at bounding box center [577, 294] width 124 height 124
click at [508, 243] on input "d." at bounding box center [507, 241] width 1 height 4
radio input "true"
click at [535, 398] on button "Next" at bounding box center [507, 406] width 194 height 48
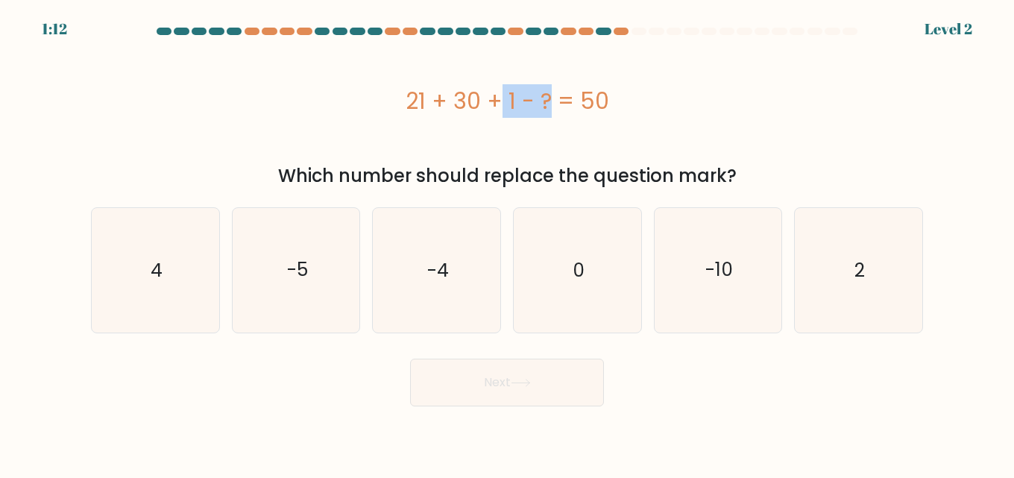
drag, startPoint x: 462, startPoint y: 105, endPoint x: 407, endPoint y: 104, distance: 55.2
click at [407, 104] on div "21 + 30 + 1 - ? = 50" at bounding box center [507, 101] width 832 height 34
click at [361, 92] on div "21 + 30 + 1 - ? = 50" at bounding box center [507, 101] width 832 height 34
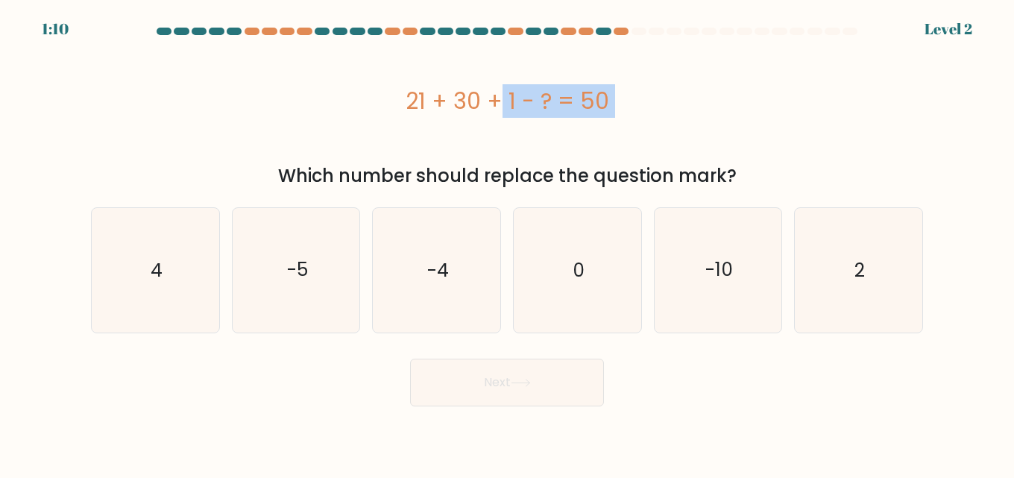
copy div "21 + 30 + 1 - ? = 50"
click at [849, 253] on icon "2" at bounding box center [858, 270] width 124 height 124
click at [508, 243] on input "f. 2" at bounding box center [507, 241] width 1 height 4
radio input "true"
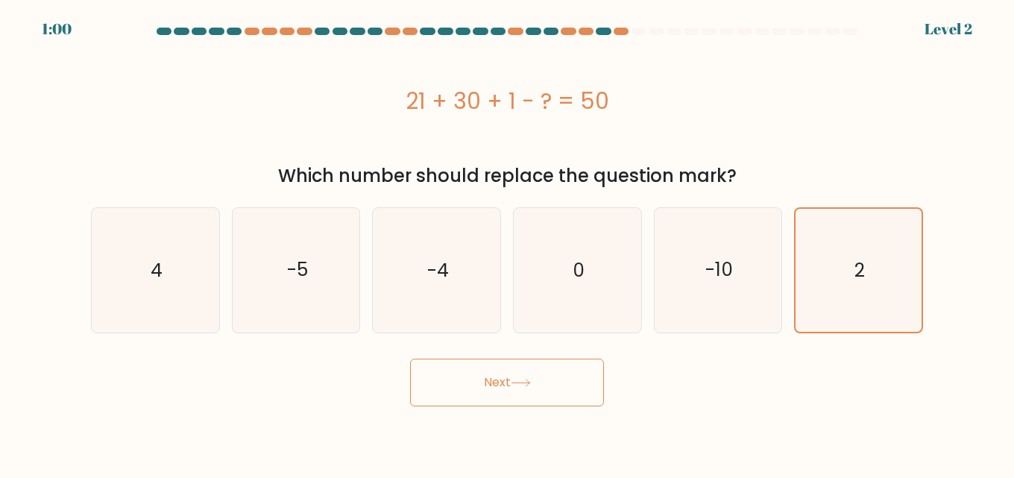
click at [486, 394] on button "Next" at bounding box center [507, 383] width 194 height 48
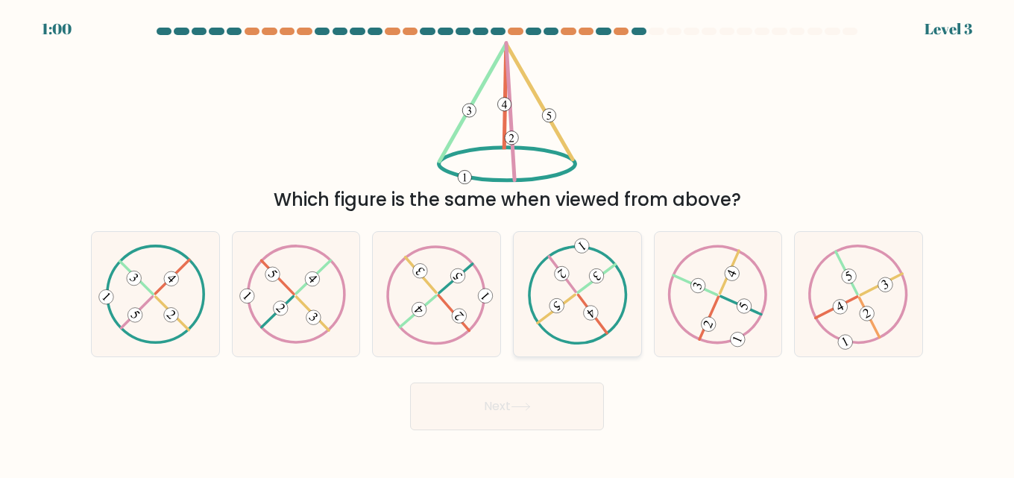
click at [554, 278] on icon at bounding box center [577, 294] width 101 height 99
click at [508, 243] on input "d." at bounding box center [507, 241] width 1 height 4
radio input "true"
click at [497, 406] on button "Next" at bounding box center [507, 406] width 194 height 48
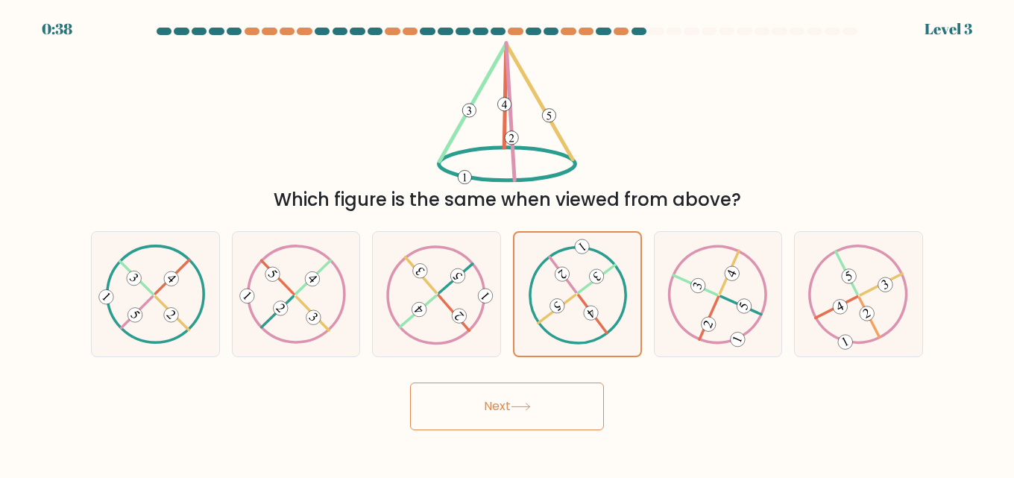
click at [306, 133] on div "Which figure is the same when viewed from above?" at bounding box center [507, 127] width 850 height 172
click at [447, 334] on icon at bounding box center [436, 294] width 101 height 99
click at [507, 243] on input "c." at bounding box center [507, 241] width 1 height 4
radio input "true"
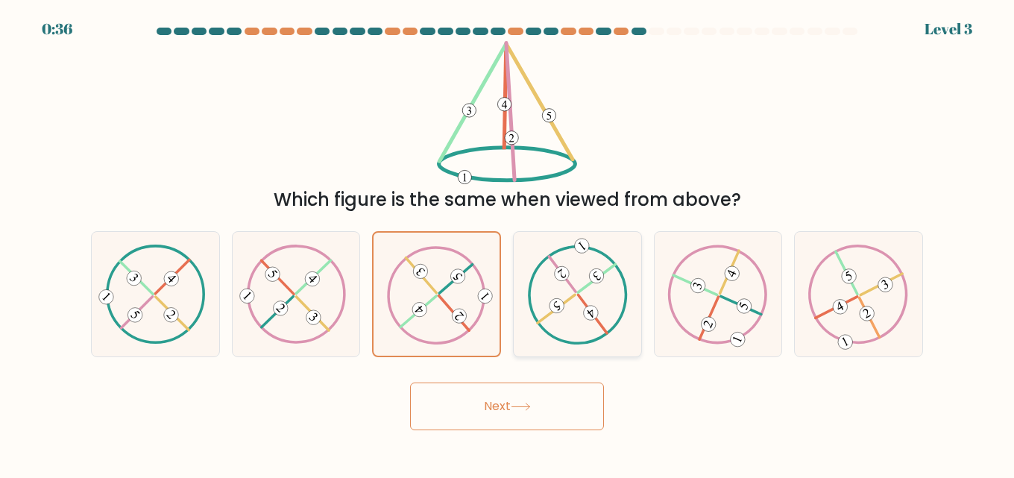
click at [611, 312] on icon at bounding box center [577, 294] width 101 height 99
click at [508, 243] on input "d." at bounding box center [507, 241] width 1 height 4
radio input "true"
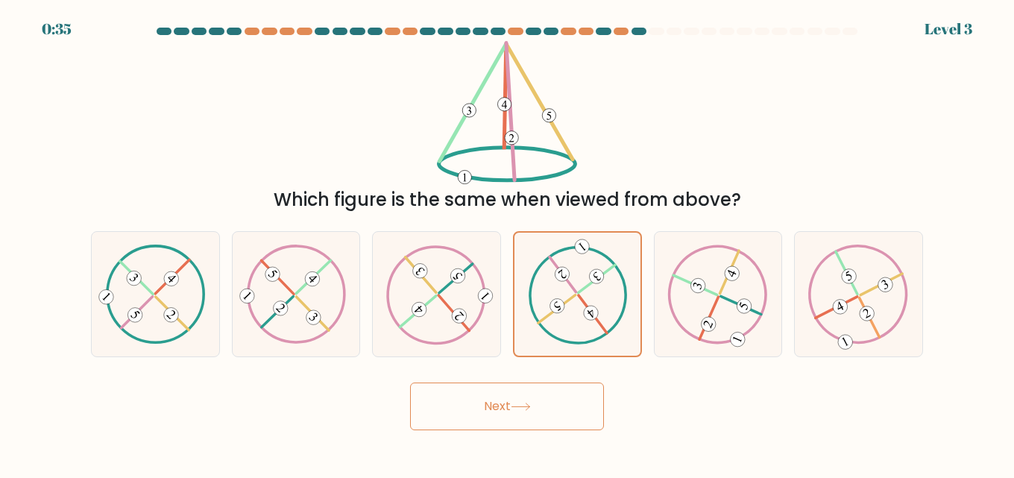
click at [515, 416] on button "Next" at bounding box center [507, 406] width 194 height 48
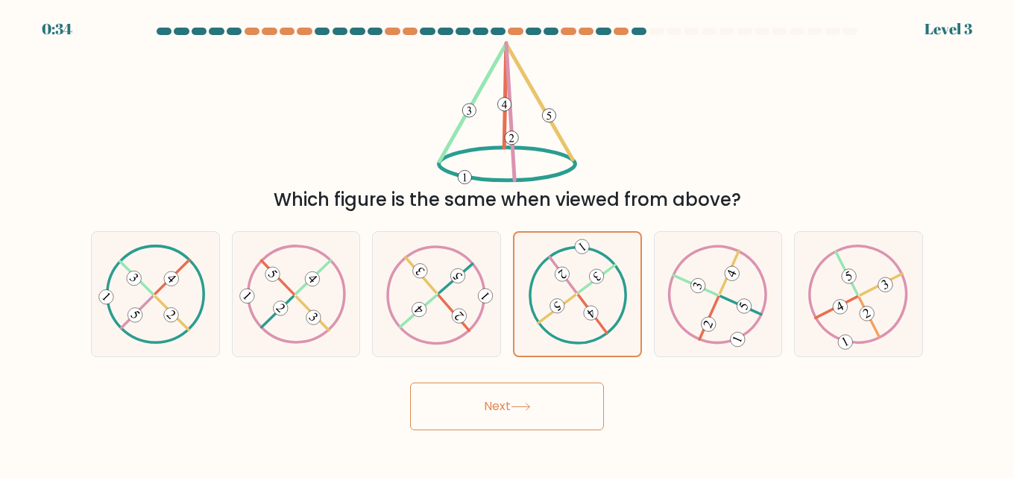
click at [515, 416] on button "Next" at bounding box center [507, 406] width 194 height 48
click at [514, 416] on button "Next" at bounding box center [507, 406] width 194 height 48
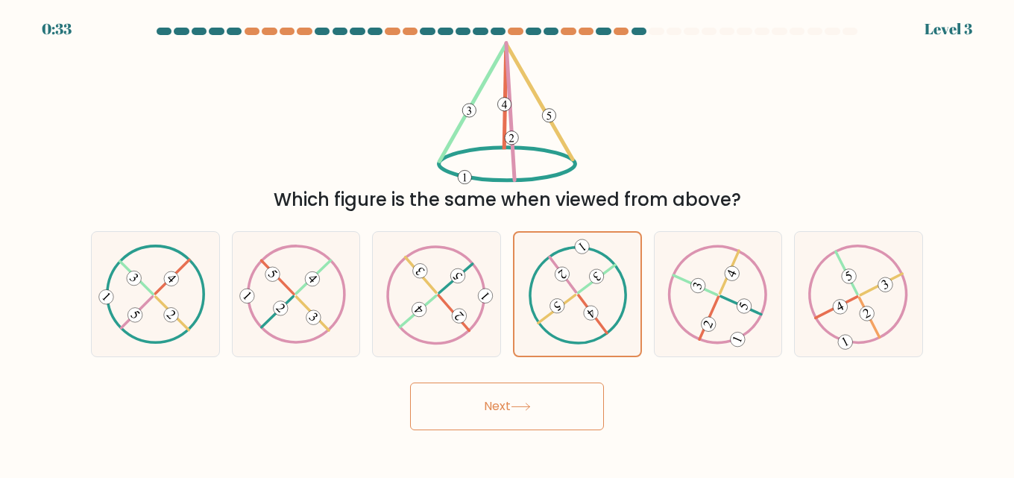
click at [514, 416] on button "Next" at bounding box center [507, 406] width 194 height 48
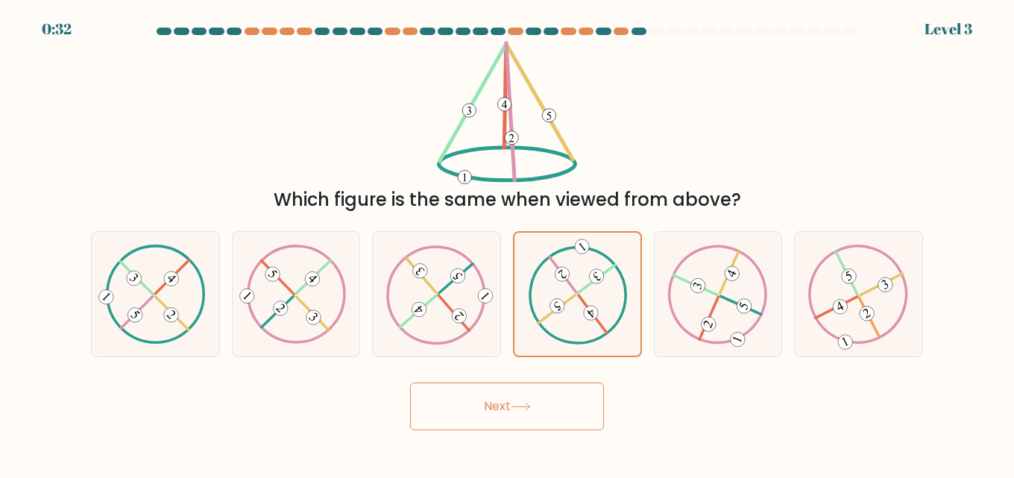
click at [514, 416] on button "Next" at bounding box center [507, 406] width 194 height 48
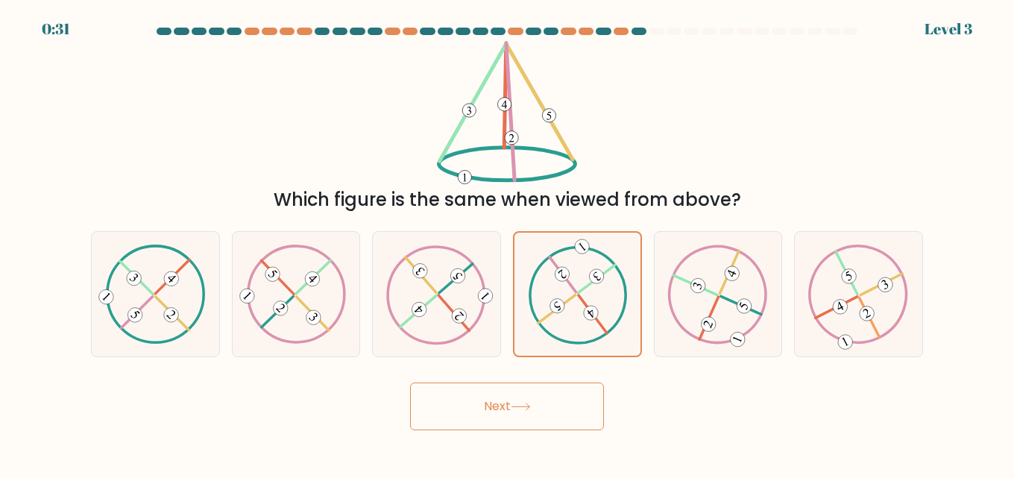
click at [514, 416] on button "Next" at bounding box center [507, 406] width 194 height 48
